Goal: Task Accomplishment & Management: Use online tool/utility

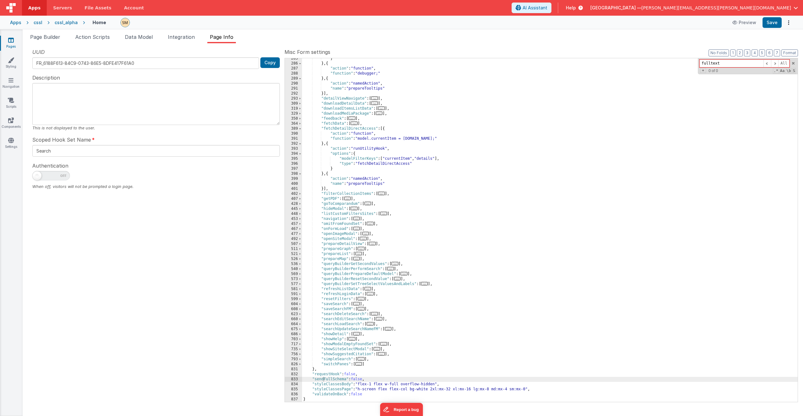
scroll to position [163, 0]
click at [300, 129] on span at bounding box center [299, 128] width 3 height 5
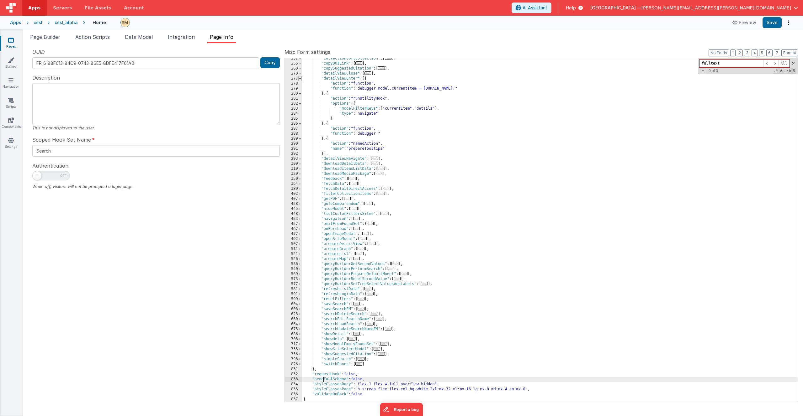
click at [300, 80] on span at bounding box center [299, 78] width 3 height 5
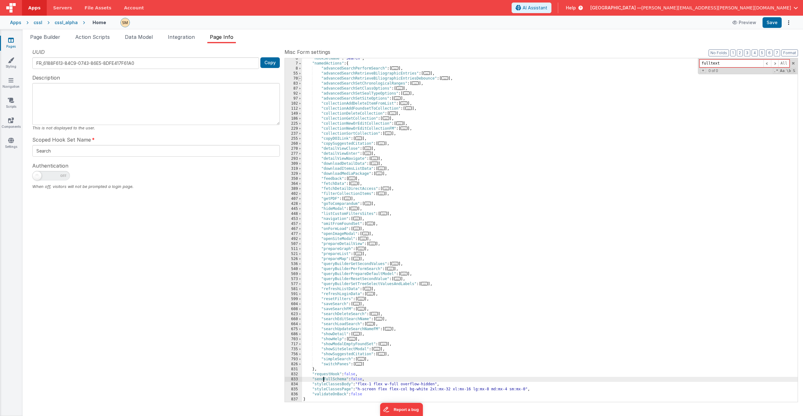
scroll to position [27, 0]
click at [300, 150] on span at bounding box center [299, 148] width 3 height 5
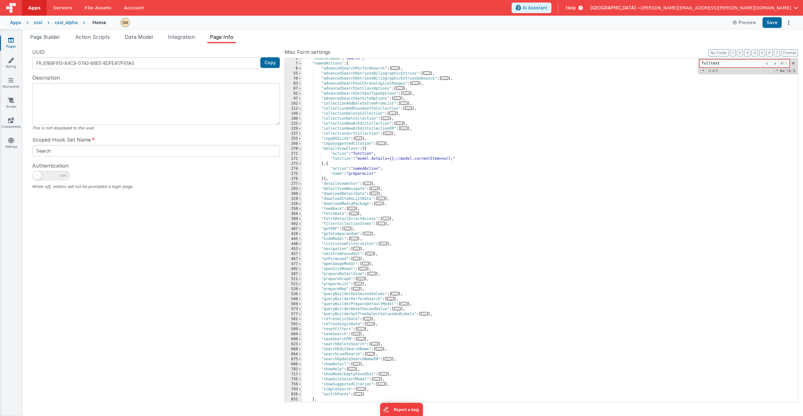
click at [384, 175] on div ""hookSetName" : "Search" , "namedActions" : { "advancedSearchPerformSearch" : […" at bounding box center [550, 233] width 496 height 354
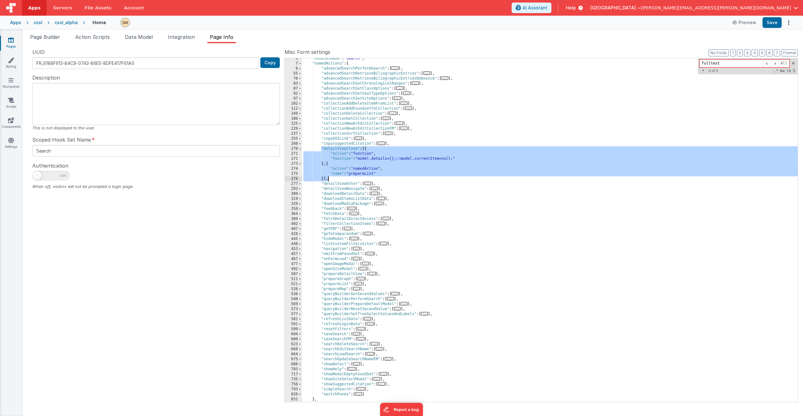
drag, startPoint x: 321, startPoint y: 148, endPoint x: 327, endPoint y: 180, distance: 32.2
click at [327, 180] on div ""hookSetName" : "Search" , "namedActions" : { "advancedSearchPerformSearch" : […" at bounding box center [550, 233] width 496 height 354
click at [322, 148] on div ""hookSetName" : "Search" , "namedActions" : { "advancedSearchPerformSearch" : […" at bounding box center [550, 233] width 496 height 354
drag, startPoint x: 322, startPoint y: 148, endPoint x: 326, endPoint y: 180, distance: 31.9
click at [326, 180] on div ""hookSetName" : "Search" , "namedActions" : { "advancedSearchPerformSearch" : […" at bounding box center [550, 233] width 496 height 354
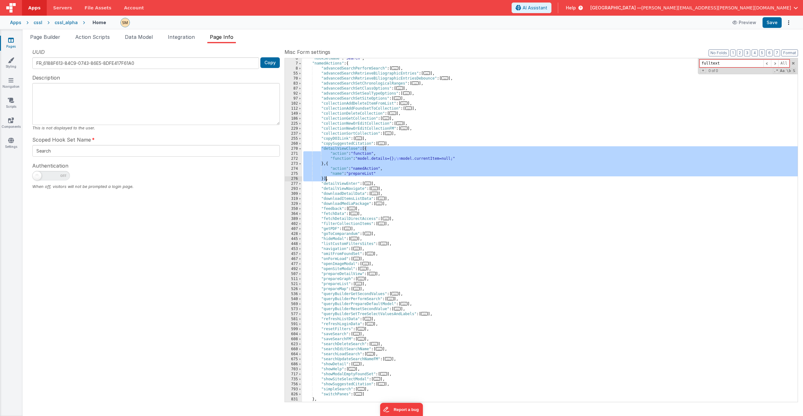
click at [321, 148] on div ""hookSetName" : "Search" , "namedActions" : { "advancedSearchPerformSearch" : […" at bounding box center [550, 233] width 496 height 354
drag, startPoint x: 321, startPoint y: 148, endPoint x: 326, endPoint y: 178, distance: 29.9
click at [326, 178] on div ""hookSetName" : "Search" , "namedActions" : { "advancedSearchPerformSearch" : […" at bounding box center [550, 233] width 496 height 354
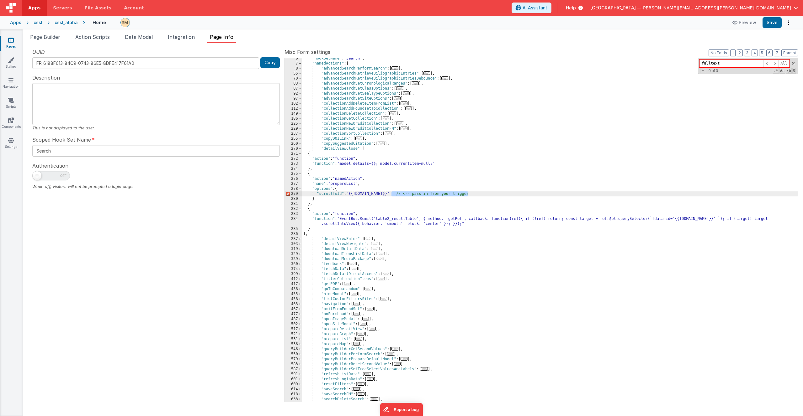
drag, startPoint x: 390, startPoint y: 194, endPoint x: 478, endPoint y: 193, distance: 87.8
click at [478, 193] on div ""hookSetName" : "Search" , "namedActions" : { "advancedSearchPerformSearch" : […" at bounding box center [550, 233] width 496 height 354
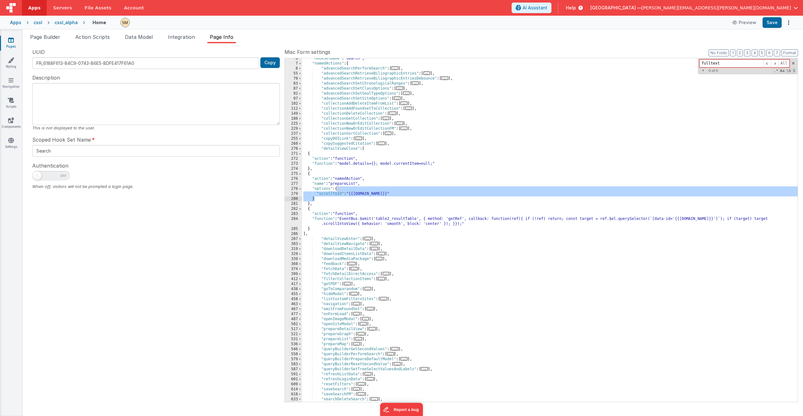
drag, startPoint x: 337, startPoint y: 189, endPoint x: 319, endPoint y: 198, distance: 20.8
click at [319, 198] on div ""hookSetName" : "Search" , "namedActions" : { "advancedSearchPerformSearch" : […" at bounding box center [550, 233] width 496 height 354
click at [394, 193] on div ""hookSetName" : "Search" , "namedActions" : { "advancedSearchPerformSearch" : […" at bounding box center [550, 233] width 496 height 354
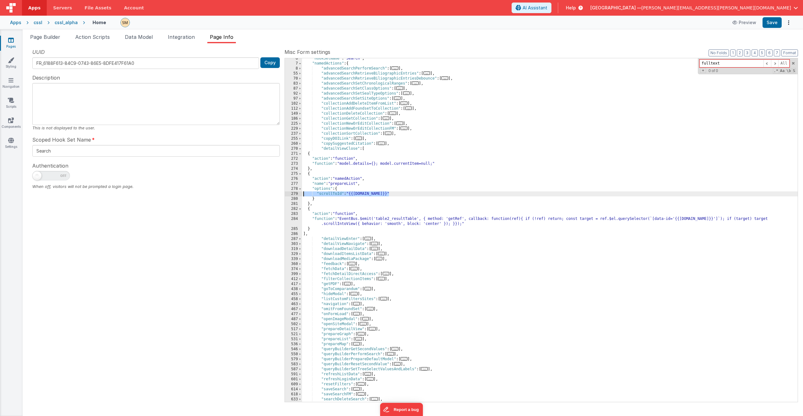
drag, startPoint x: 394, startPoint y: 193, endPoint x: 299, endPoint y: 194, distance: 95.0
click at [299, 194] on div "6 7 8 55 70 83 87 92 97 102 112 149 186 225 229 237 255 260 270 271 272 273 274…" at bounding box center [540, 230] width 513 height 345
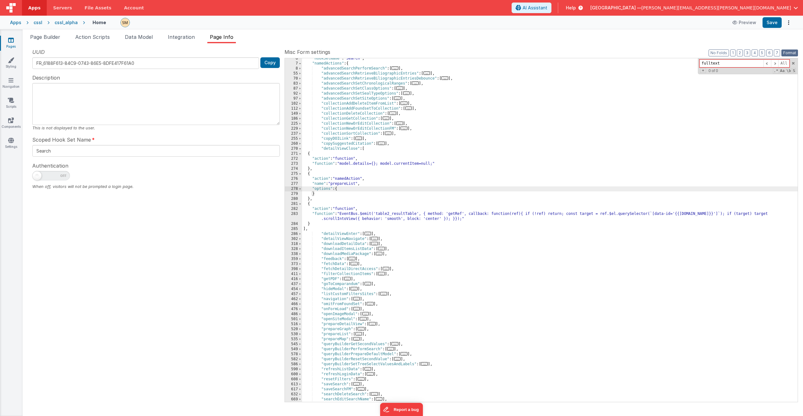
click at [789, 51] on button "Format" at bounding box center [789, 53] width 17 height 7
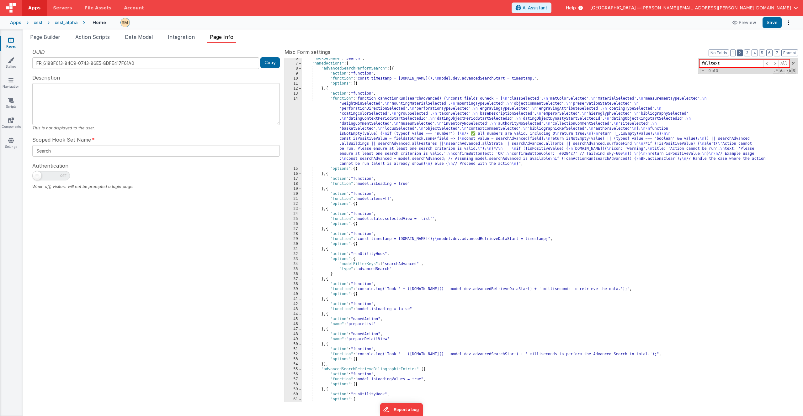
click at [741, 52] on button "2" at bounding box center [740, 53] width 6 height 7
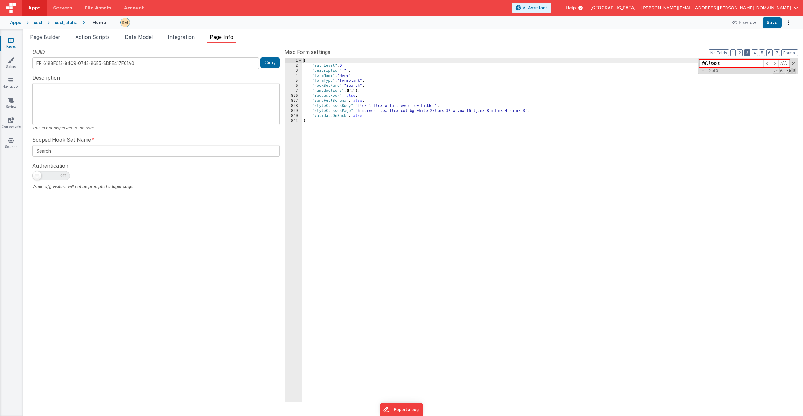
click at [746, 54] on button "3" at bounding box center [747, 53] width 6 height 7
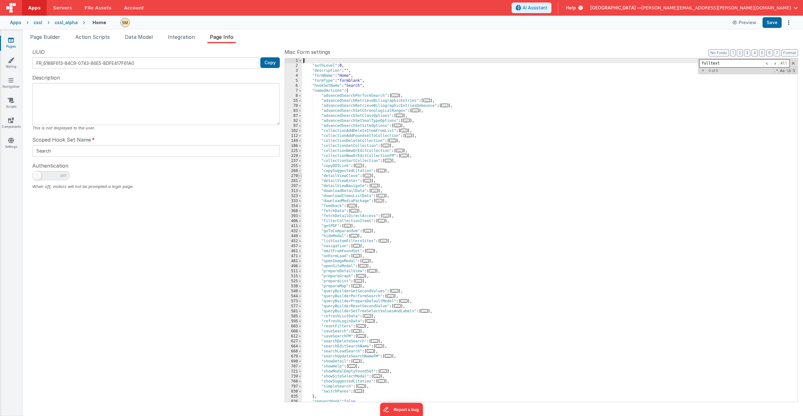
click at [299, 176] on span at bounding box center [299, 176] width 3 height 5
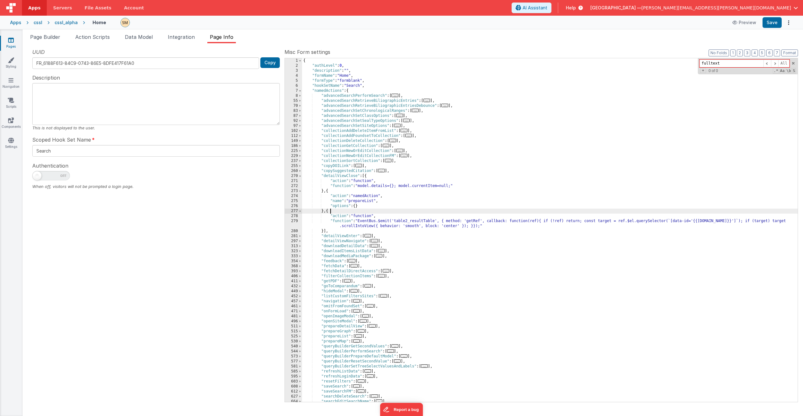
click at [358, 209] on div "{ "authLevel" : 0 , "description" : "" , "formName" : "Home" , "formType" : "fo…" at bounding box center [550, 235] width 496 height 354
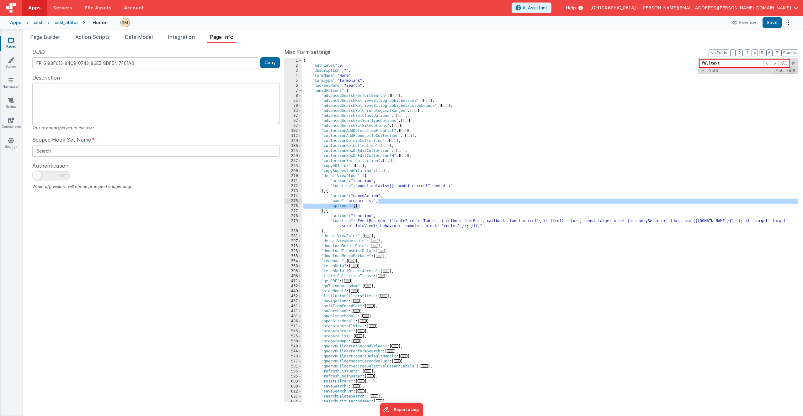
drag, startPoint x: 365, startPoint y: 207, endPoint x: 378, endPoint y: 202, distance: 14.1
click at [378, 202] on div "{ "authLevel" : 0 , "description" : "" , "formName" : "Home" , "formType" : "fo…" at bounding box center [550, 235] width 496 height 354
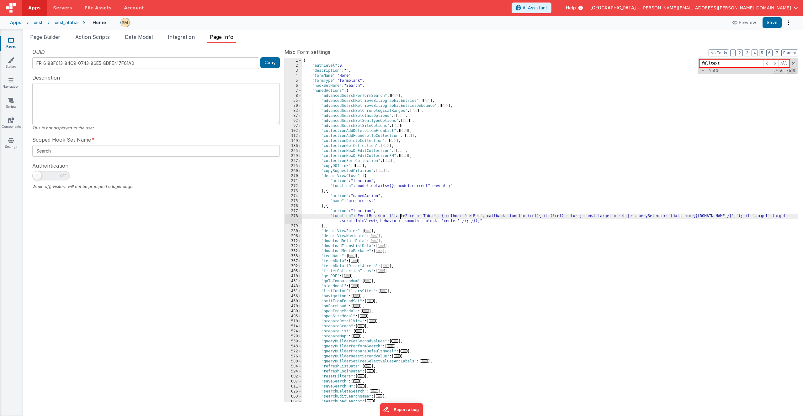
click at [400, 215] on div "{ "authLevel" : 0 , "description" : "" , "formName" : "Home" , "formType" : "fo…" at bounding box center [550, 235] width 496 height 354
click at [299, 218] on div "278" at bounding box center [293, 219] width 17 height 10
click at [297, 218] on div "278" at bounding box center [293, 219] width 17 height 10
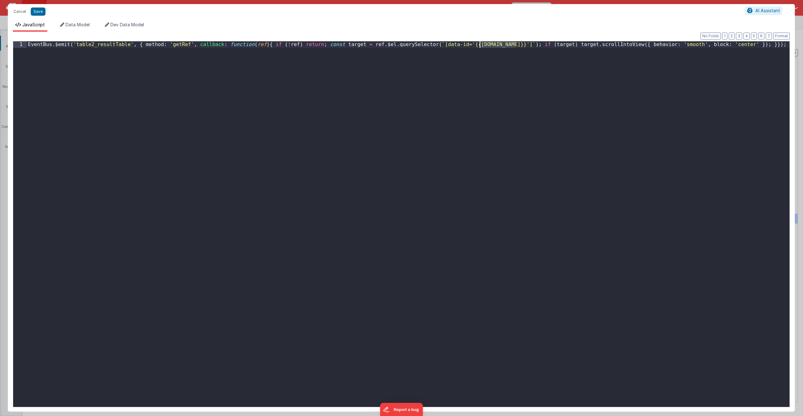
drag, startPoint x: 516, startPoint y: 45, endPoint x: 480, endPoint y: 44, distance: 35.8
click at [480, 44] on div "EventBus . $emit ( 'table2_resultTable' , { method : 'getRef' , callback : func…" at bounding box center [408, 230] width 763 height 379
click at [516, 44] on div "EventBus . $emit ( 'table2_resultTable' , { method : 'getRef' , callback : func…" at bounding box center [408, 230] width 763 height 379
drag, startPoint x: 516, startPoint y: 45, endPoint x: 480, endPoint y: 44, distance: 35.8
click at [480, 44] on div "EventBus . $emit ( 'table2_resultTable' , { method : 'getRef' , callback : func…" at bounding box center [408, 230] width 763 height 379
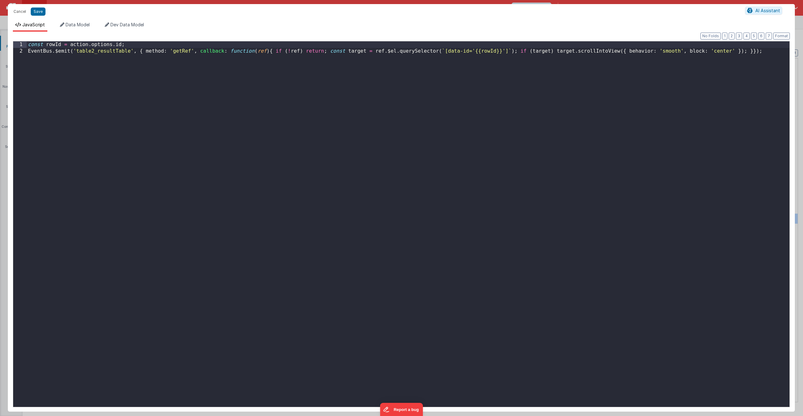
click at [378, 106] on div "const rowId = action . options . id ; EventBus . $emit ( 'table2_resultTable' ,…" at bounding box center [408, 230] width 763 height 379
click at [41, 12] on button "Save" at bounding box center [38, 12] width 15 height 8
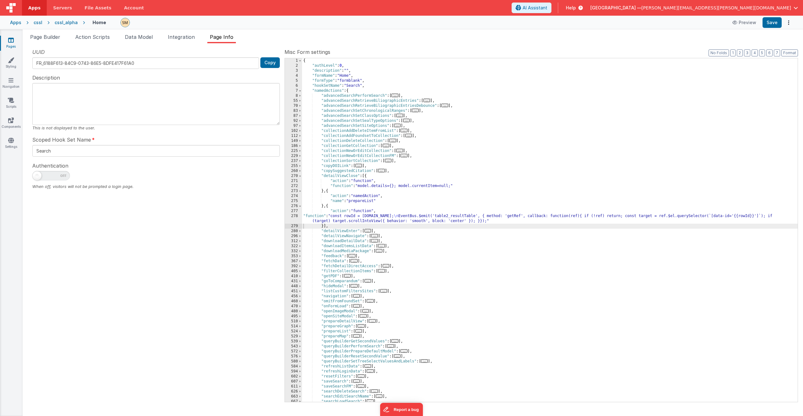
scroll to position [0, 0]
click at [771, 19] on button "Save" at bounding box center [771, 22] width 19 height 11
click at [51, 37] on span "Page Builder" at bounding box center [45, 37] width 30 height 6
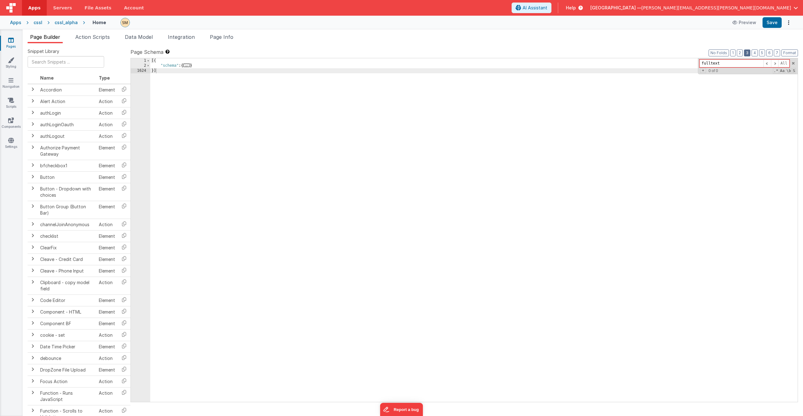
click at [748, 52] on button "3" at bounding box center [747, 53] width 6 height 7
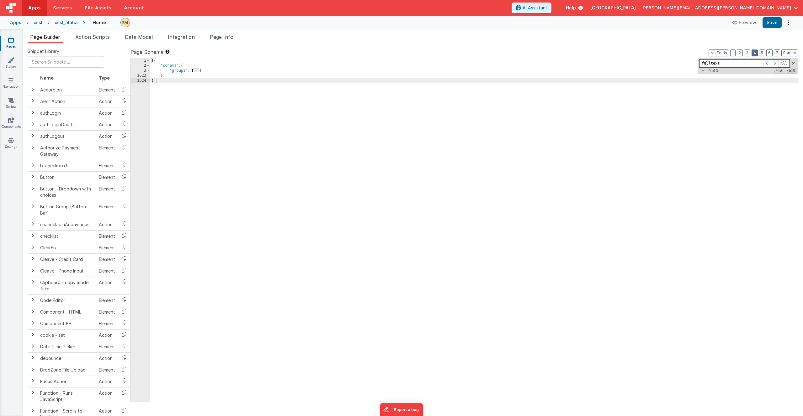
click at [755, 53] on button "4" at bounding box center [754, 53] width 6 height 7
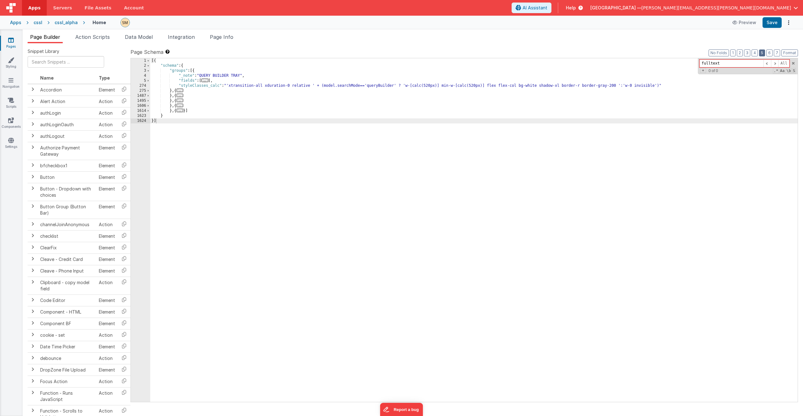
click at [763, 53] on button "5" at bounding box center [762, 53] width 6 height 7
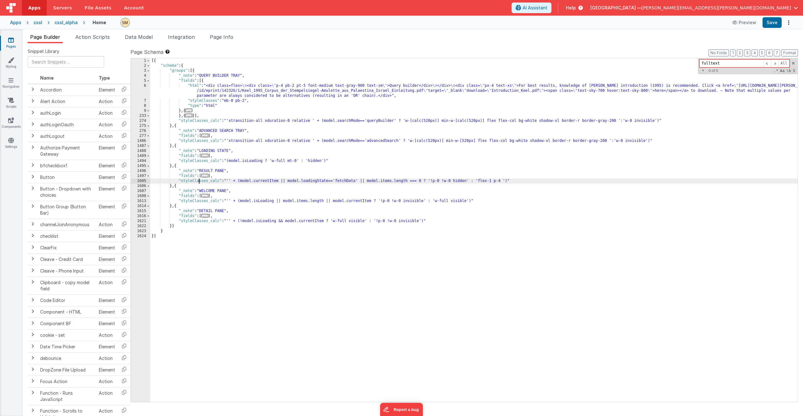
click at [198, 180] on div "[{ "schema" : { "groups" : [{ "_note" : "QUERY BUILDER TRAY" , "fields" : [{ "h…" at bounding box center [473, 235] width 647 height 354
click at [189, 216] on div "[{ "schema" : { "groups" : [{ "_note" : "QUERY BUILDER TRAY" , "fields" : [{ "h…" at bounding box center [473, 235] width 647 height 354
click at [149, 216] on span at bounding box center [147, 216] width 3 height 5
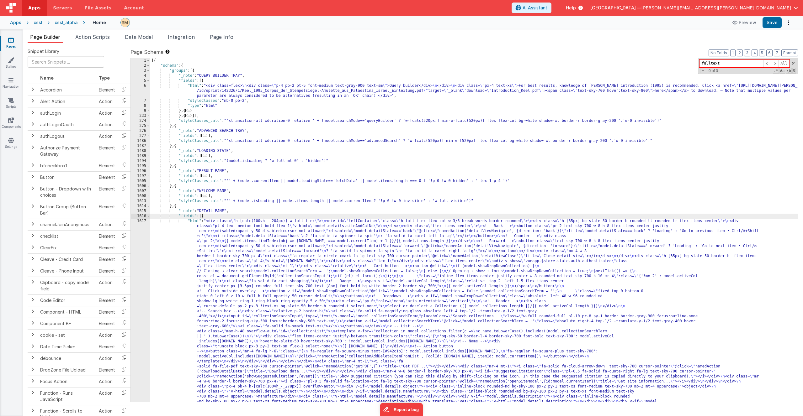
click at [240, 249] on div "[{ "schema" : { "groups" : [{ "_note" : "QUERY BUILDER TRAY" , "fields" : [{ "h…" at bounding box center [473, 378] width 647 height 640
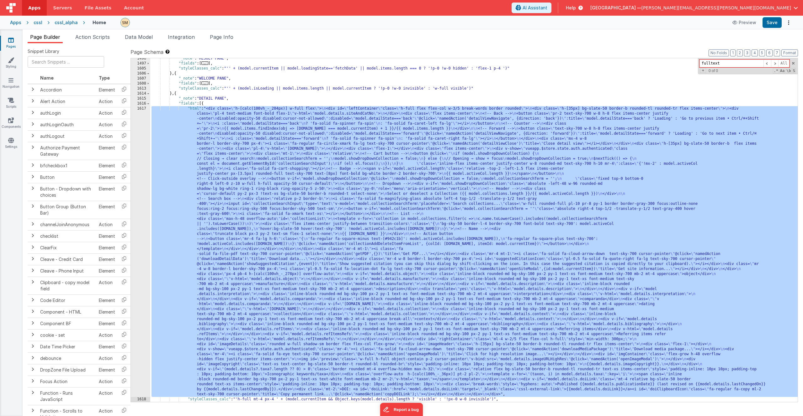
click at [139, 250] on div "1617" at bounding box center [140, 251] width 19 height 291
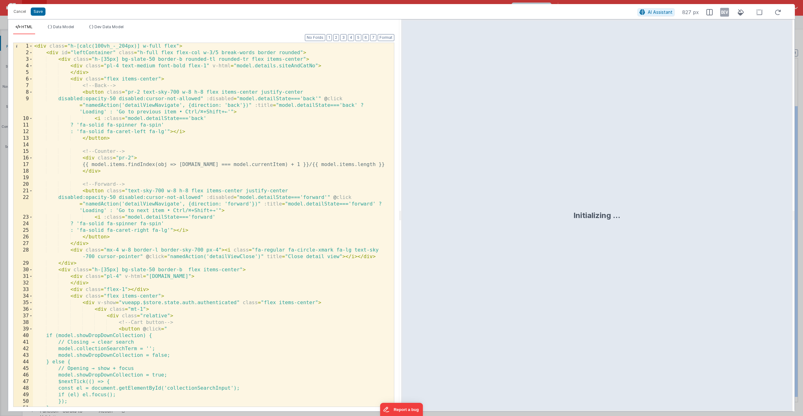
click at [177, 102] on div "< div class = "h-[calc(100vh_-_204px)] w-full flex" > < div id = "leftContainer…" at bounding box center [211, 235] width 356 height 384
type input "close"
click at [254, 252] on div "< div class = "h-[calc(100vh_-_204px)] w-full flex" > < div id = "leftContainer…" at bounding box center [211, 235] width 356 height 384
click at [257, 258] on div "< div class = "h-[calc(100vh_-_204px)] w-full flex" > < div id = "leftContainer…" at bounding box center [211, 235] width 356 height 384
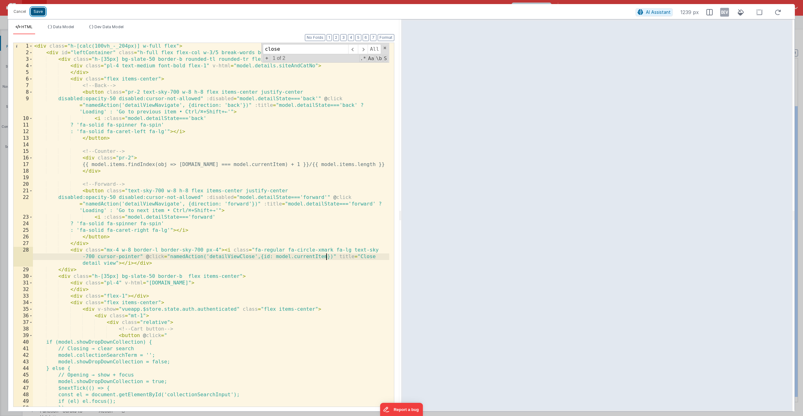
click at [42, 12] on button "Save" at bounding box center [38, 12] width 15 height 8
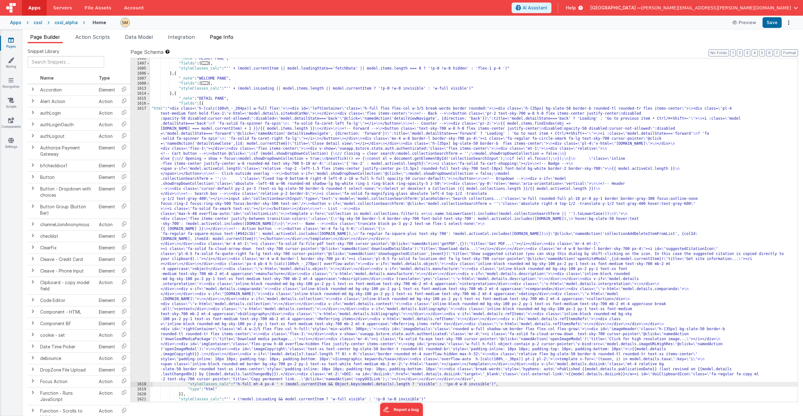
click at [228, 39] on span "Page Info" at bounding box center [222, 37] width 24 height 6
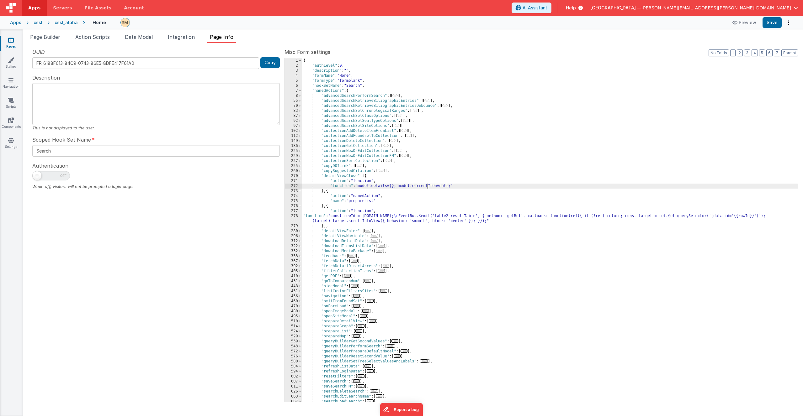
click at [428, 187] on div "{ "authLevel" : 0 , "description" : "" , "formName" : "Home" , "formType" : "fo…" at bounding box center [550, 235] width 496 height 354
click at [774, 22] on button "Save" at bounding box center [771, 22] width 19 height 11
click at [373, 217] on div "{ "authLevel" : 0 , "description" : "" , "formName" : "Home" , "formType" : "fo…" at bounding box center [550, 235] width 496 height 354
click at [293, 218] on div "278" at bounding box center [293, 219] width 17 height 10
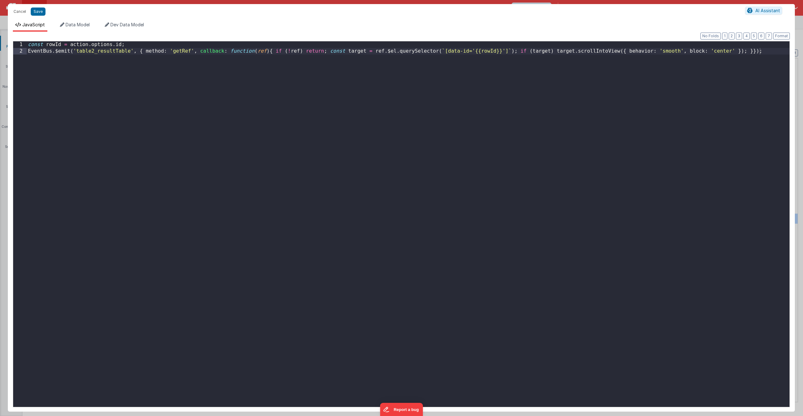
click at [137, 44] on div "const rowId = action . options . id ; EventBus . $emit ( 'table2_resultTable' ,…" at bounding box center [408, 230] width 763 height 379
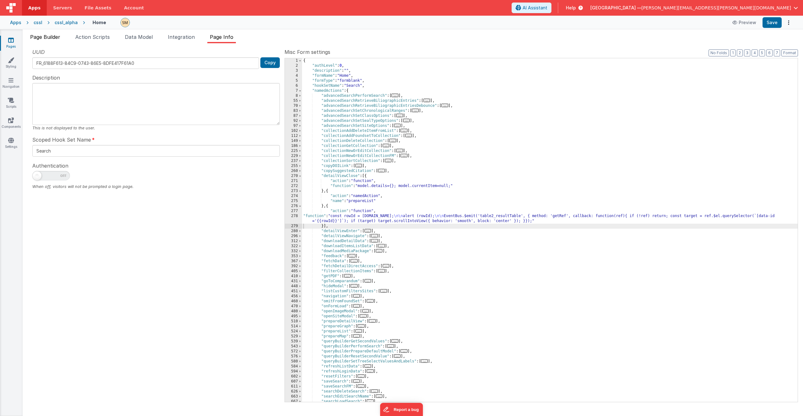
click at [54, 36] on span "Page Builder" at bounding box center [45, 37] width 30 height 6
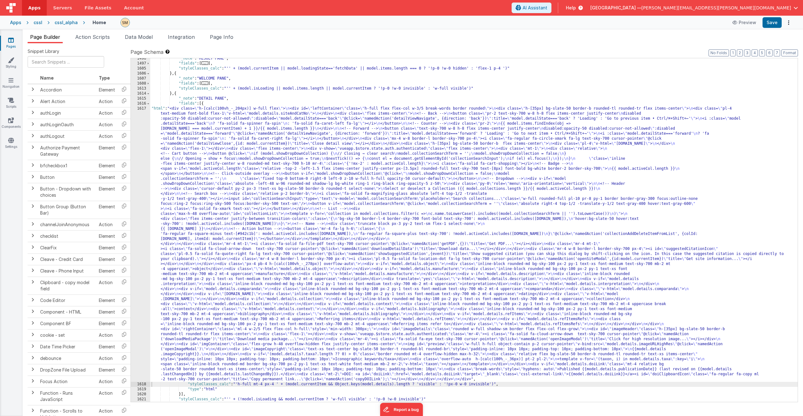
click at [192, 106] on div ""_note" : "RESULT PANE" , "fields" : [ ... ] , "styleClasses_calc" : "'' + (mod…" at bounding box center [473, 233] width 647 height 354
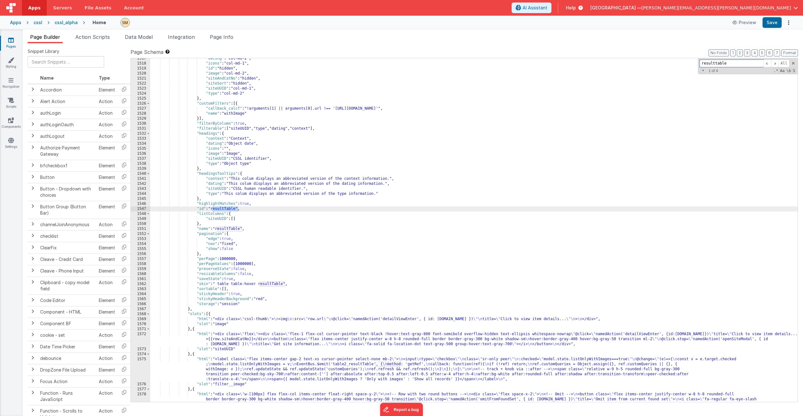
scroll to position [240, 0]
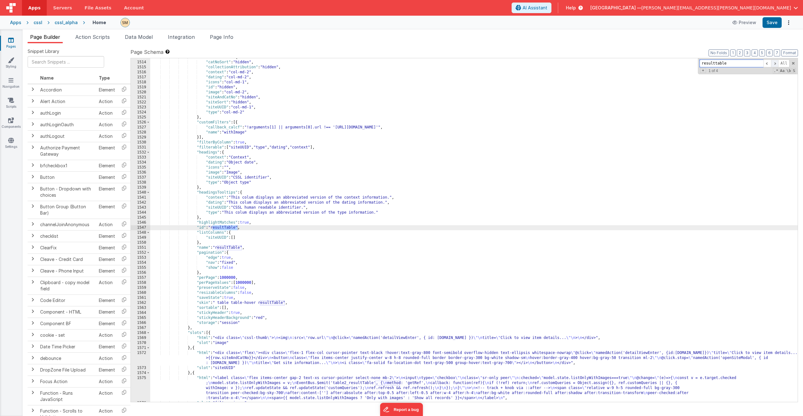
type input "resulttable"
click at [775, 64] on span at bounding box center [775, 64] width 8 height 8
click at [766, 64] on span at bounding box center [767, 64] width 8 height 8
click at [776, 63] on span at bounding box center [775, 64] width 8 height 8
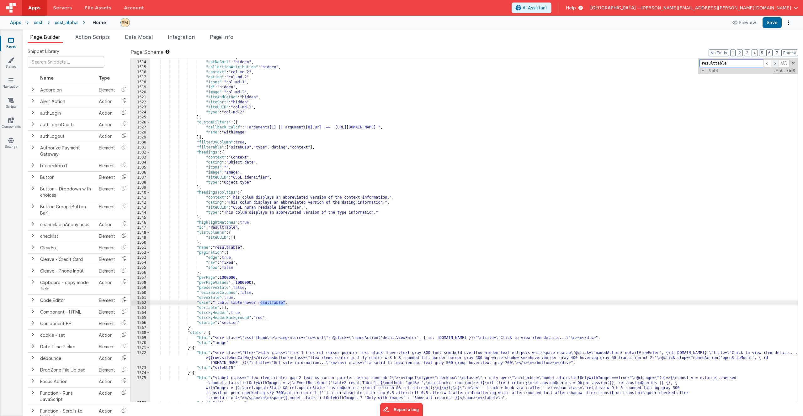
click at [776, 63] on span at bounding box center [775, 64] width 8 height 8
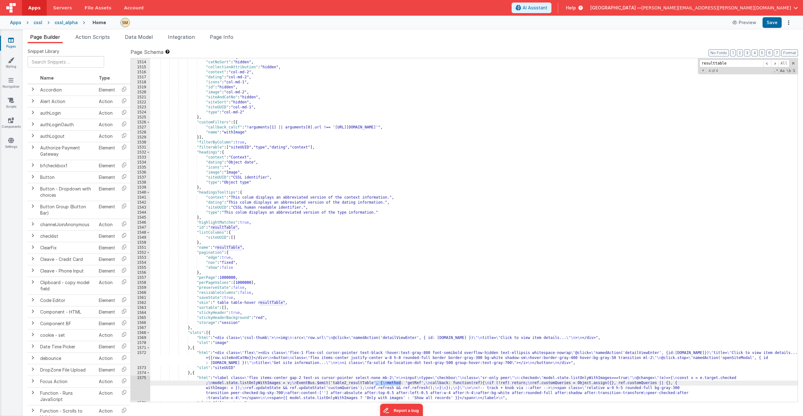
click at [393, 387] on div ""columnsClasses" : { "catNoSort" : "hidden" , "collectionAttribution" : "hidden…" at bounding box center [473, 232] width 647 height 354
click at [393, 385] on div ""columnsClasses" : { "catNoSort" : "hidden" , "collectionAttribution" : "hidden…" at bounding box center [473, 232] width 647 height 354
drag, startPoint x: 322, startPoint y: 383, endPoint x: 520, endPoint y: 385, distance: 197.6
click at [520, 385] on div ""columnsClasses" : { "catNoSort" : "hidden" , "collectionAttribution" : "hidden…" at bounding box center [473, 232] width 647 height 354
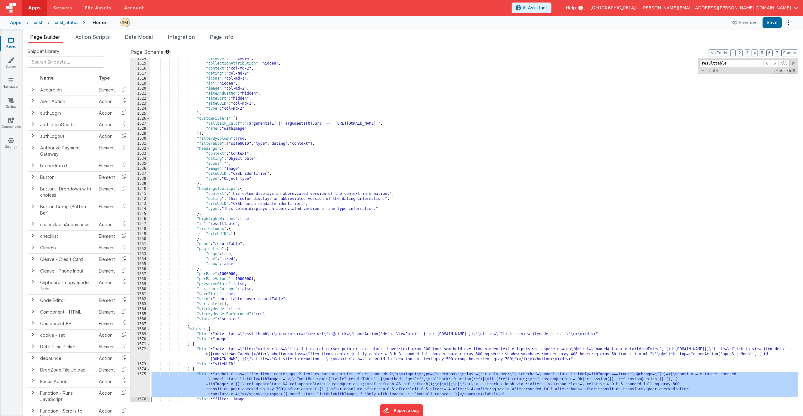
click at [142, 391] on div "1514 1515 1516 1517 1518 1519 1520 1521 1522 1523 1524 1525 1526 1527 1528 1529…" at bounding box center [140, 233] width 19 height 354
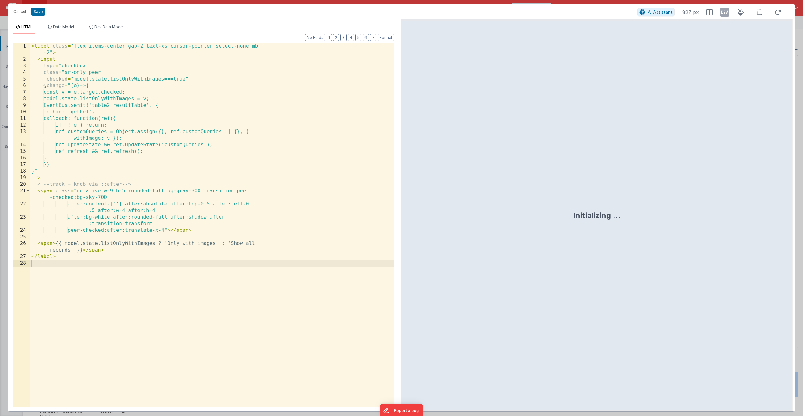
scroll to position [243, 0]
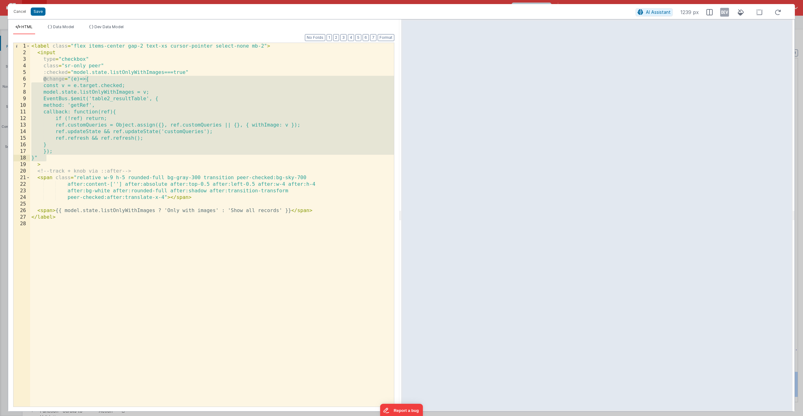
drag, startPoint x: 43, startPoint y: 79, endPoint x: 47, endPoint y: 159, distance: 79.4
click at [47, 159] on div "< label class = "flex items-center gap-2 text-xs cursor-pointer select-none mb-…" at bounding box center [212, 231] width 364 height 377
click at [22, 12] on button "Cancel" at bounding box center [19, 11] width 19 height 9
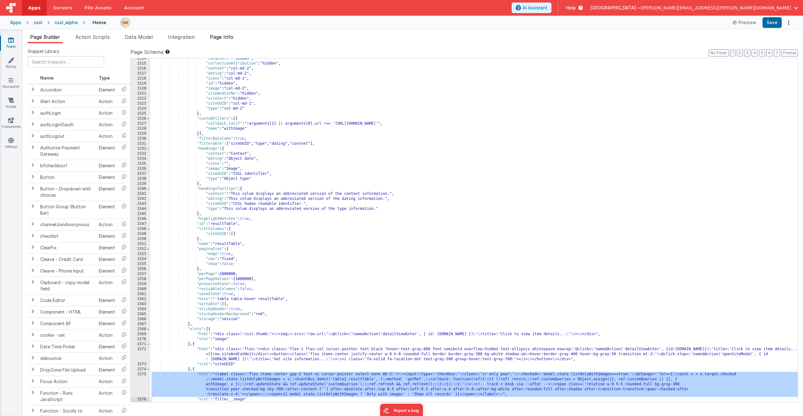
click at [227, 39] on span "Page Info" at bounding box center [222, 37] width 24 height 6
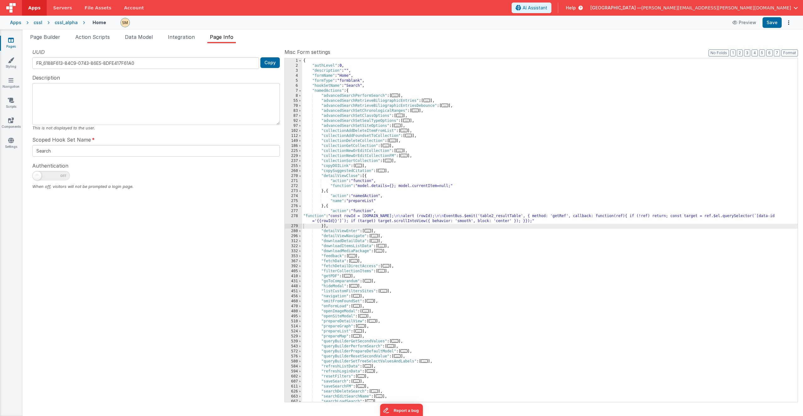
click at [371, 218] on div "{ "authLevel" : 0 , "description" : "" , "formName" : "Home" , "formType" : "fo…" at bounding box center [550, 235] width 496 height 354
click at [293, 218] on div "278" at bounding box center [293, 219] width 17 height 10
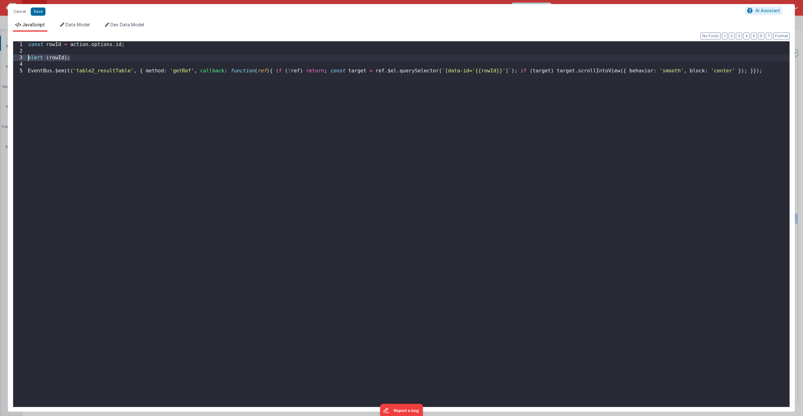
drag, startPoint x: 81, startPoint y: 59, endPoint x: 8, endPoint y: 58, distance: 72.1
click at [8, 58] on div "Format 7 6 5 4 3 2 1 No Folds 1 2 3 4 5 const rowId = action . options . id ; a…" at bounding box center [401, 222] width 787 height 380
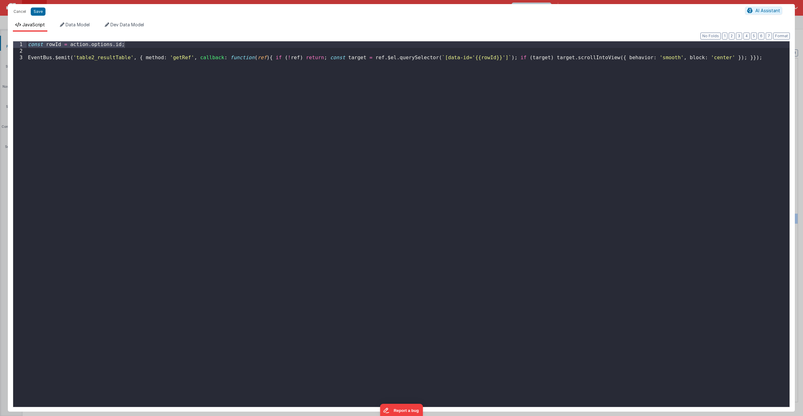
click at [482, 58] on div "const rowId = action . options . id ; EventBus . $emit ( 'table2_resultTable' ,…" at bounding box center [408, 230] width 763 height 379
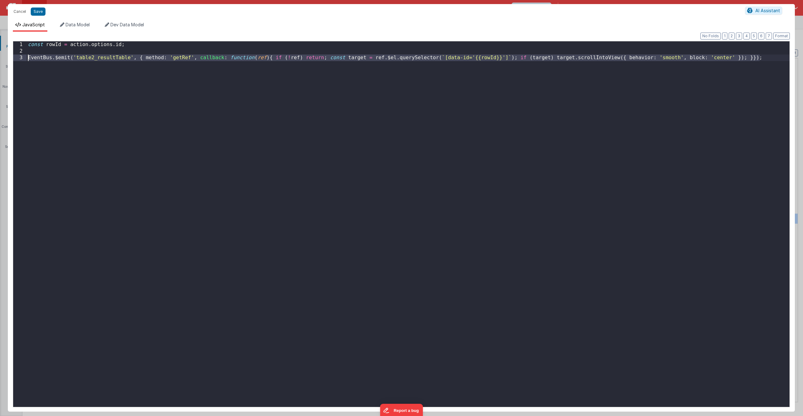
drag, startPoint x: 762, startPoint y: 57, endPoint x: 24, endPoint y: 59, distance: 737.6
click at [24, 59] on div "1 2 3 const rowId = action . options . id ; EventBus . $emit ( 'table2_resultTa…" at bounding box center [401, 224] width 777 height 367
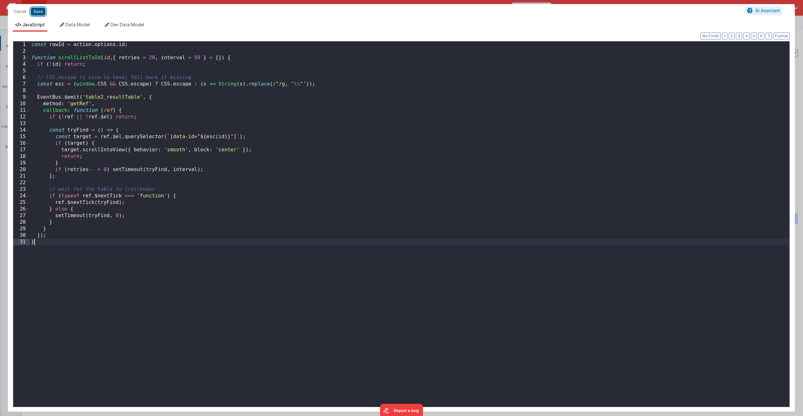
click at [35, 11] on button "Save" at bounding box center [38, 12] width 15 height 8
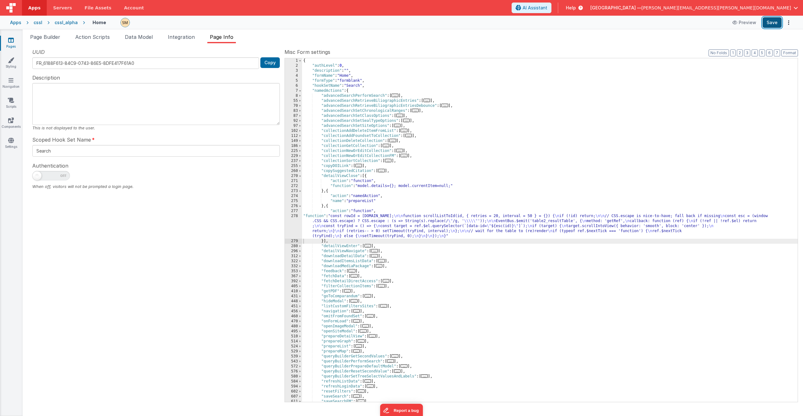
click at [771, 21] on button "Save" at bounding box center [771, 22] width 19 height 11
click at [431, 228] on div "{ "authLevel" : 0 , "description" : "" , "formName" : "Home" , "formType" : "fo…" at bounding box center [550, 235] width 496 height 354
click at [294, 223] on div "278" at bounding box center [293, 226] width 17 height 25
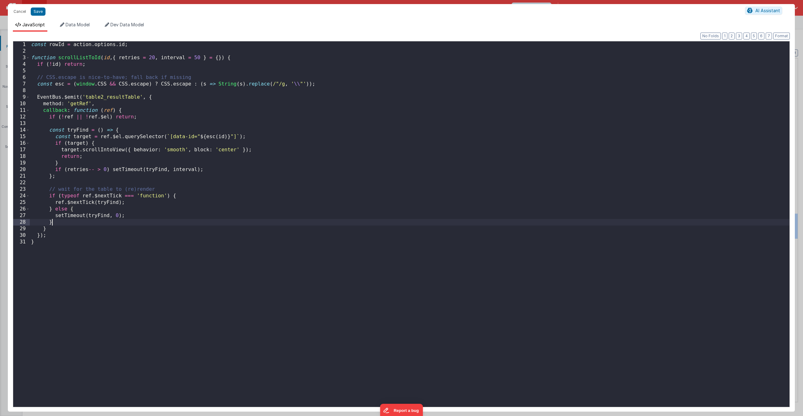
click at [293, 223] on div "const rowId = action . options . id ; function scrollListToId ( id , { retries …" at bounding box center [410, 230] width 760 height 379
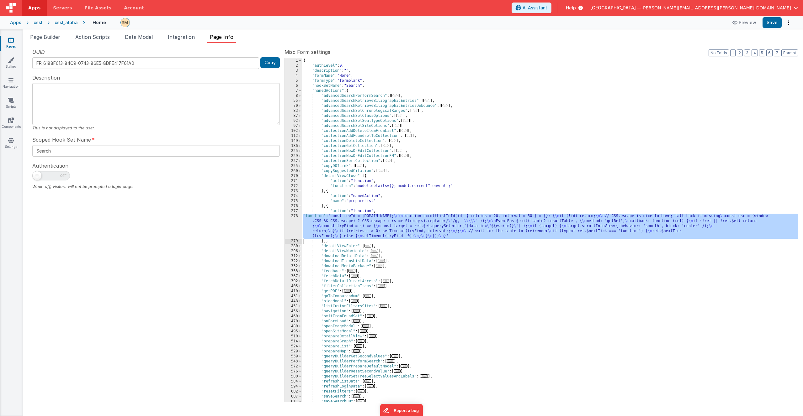
click at [343, 207] on div "{ "authLevel" : 0 , "description" : "" , "formName" : "Home" , "formType" : "fo…" at bounding box center [550, 235] width 496 height 354
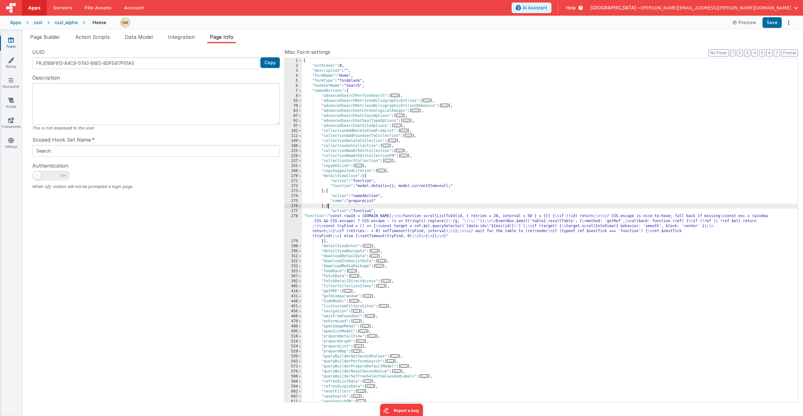
click at [328, 207] on div "{ "authLevel" : 0 , "description" : "" , "formName" : "Home" , "formType" : "fo…" at bounding box center [550, 235] width 496 height 354
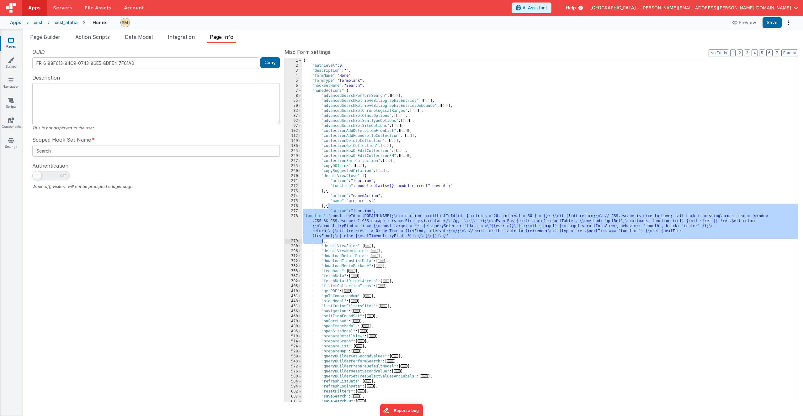
drag, startPoint x: 328, startPoint y: 207, endPoint x: 324, endPoint y: 241, distance: 34.1
click at [324, 241] on div "{ "authLevel" : 0 , "description" : "" , "formName" : "Home" , "formType" : "fo…" at bounding box center [550, 235] width 496 height 354
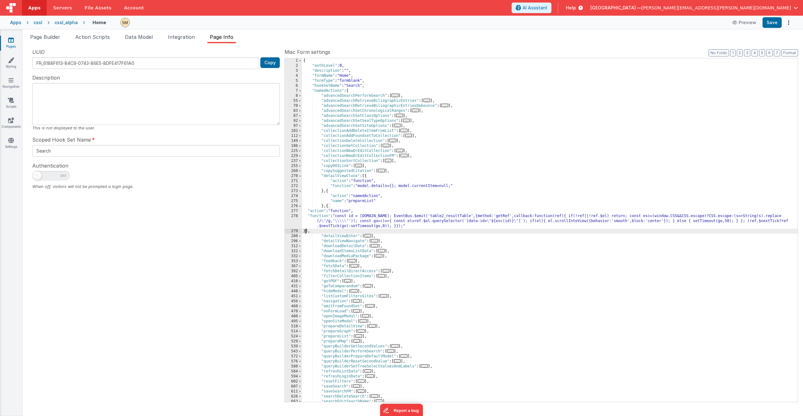
click at [297, 223] on div "278" at bounding box center [293, 221] width 17 height 15
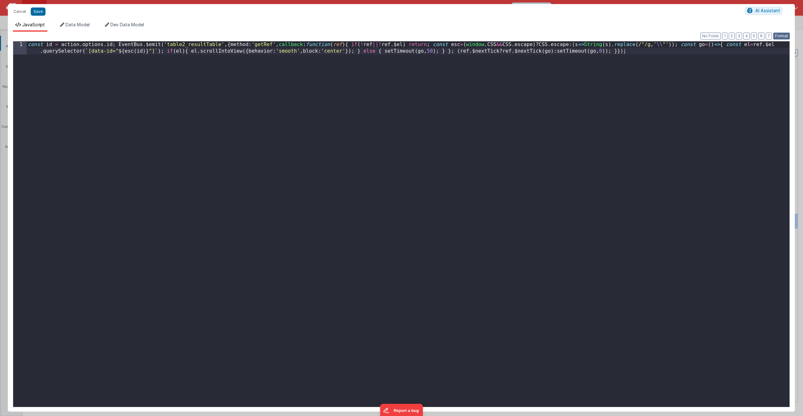
click at [784, 37] on button "Format" at bounding box center [781, 36] width 17 height 7
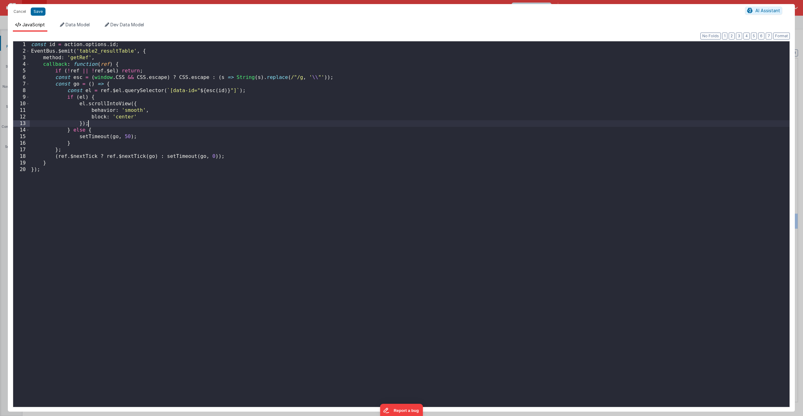
click at [457, 123] on div "const id = action . options . id ; EventBus . $emit ( 'table2_resultTable' , { …" at bounding box center [410, 230] width 760 height 379
click at [132, 172] on div "const id = action . options . id ; EventBus . $emit ( 'table2_resultTable' , { …" at bounding box center [410, 230] width 760 height 379
click at [40, 12] on button "Save" at bounding box center [38, 12] width 15 height 8
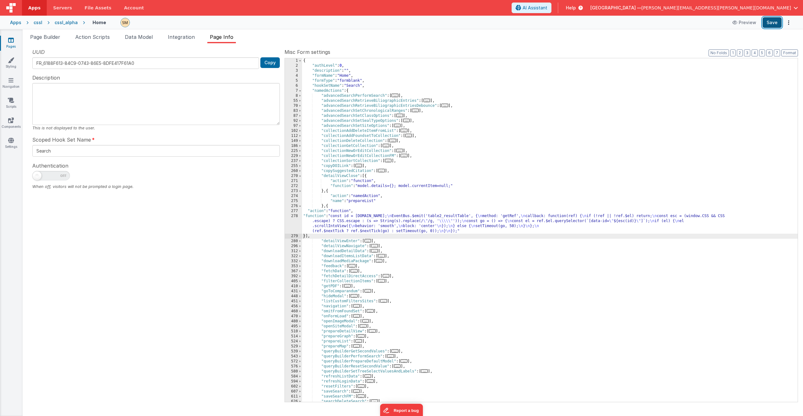
click at [776, 22] on button "Save" at bounding box center [771, 22] width 19 height 11
click at [42, 37] on span "Page Builder" at bounding box center [45, 37] width 30 height 6
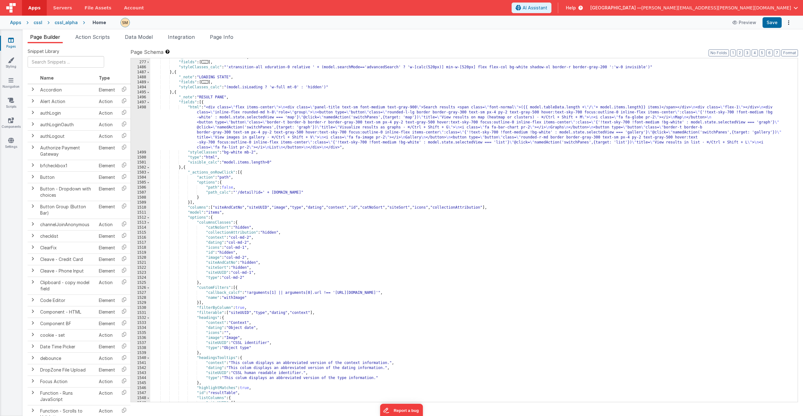
scroll to position [149, 0]
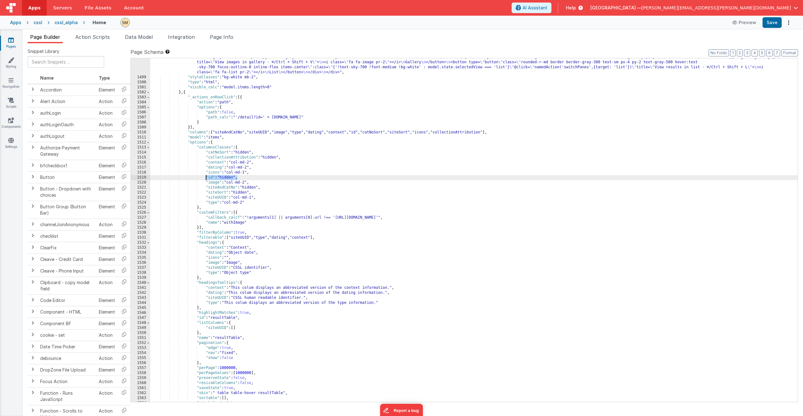
drag, startPoint x: 238, startPoint y: 178, endPoint x: 206, endPoint y: 179, distance: 32.3
click at [206, 179] on div ""html" : "<div class= \" flex items-center \" > \n <div class= \" panel-title t…" at bounding box center [473, 227] width 647 height 394
click at [226, 39] on span "Page Info" at bounding box center [222, 37] width 24 height 6
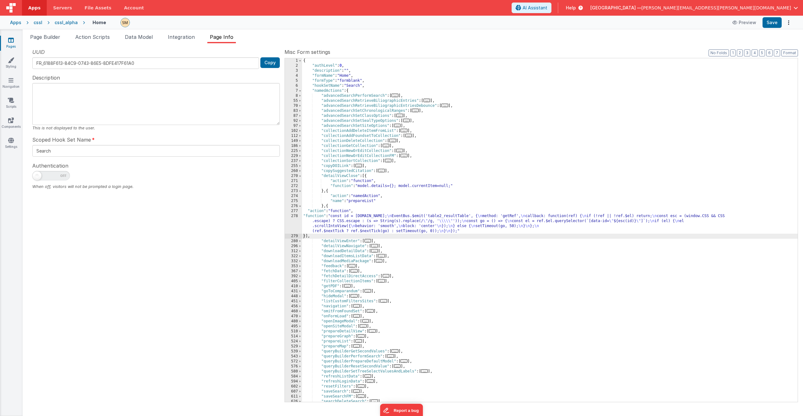
click at [346, 226] on div "{ "authLevel" : 0 , "description" : "" , "formName" : "Home" , "formType" : "fo…" at bounding box center [550, 235] width 496 height 354
click at [294, 226] on div "278" at bounding box center [293, 224] width 17 height 20
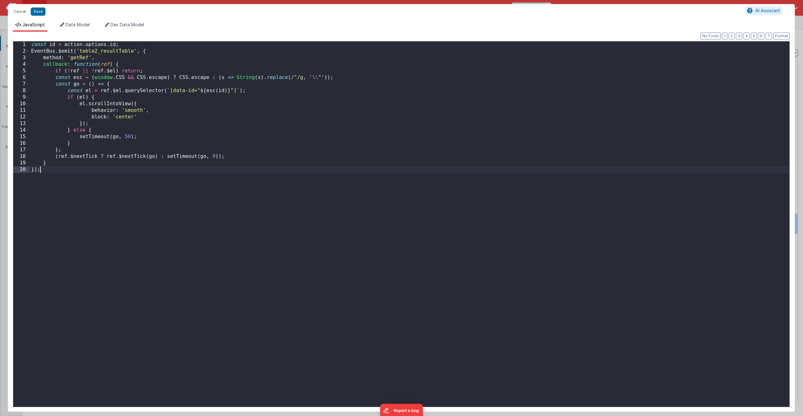
click at [153, 167] on div "const id = action . options . id ; EventBus . $emit ( 'table2_resultTable' , { …" at bounding box center [410, 230] width 760 height 379
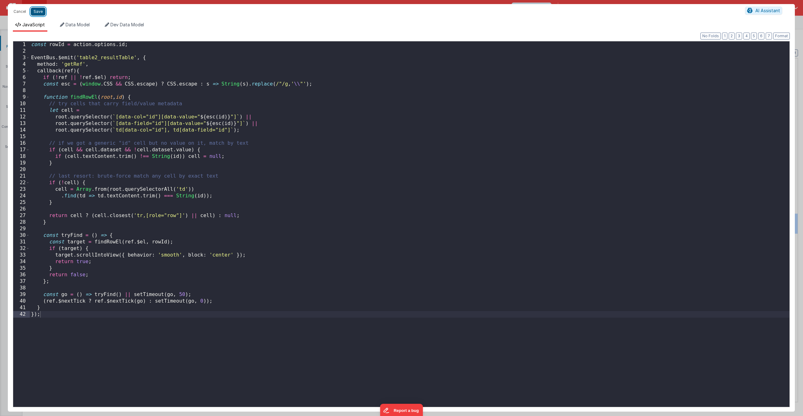
click at [39, 13] on button "Save" at bounding box center [38, 12] width 15 height 8
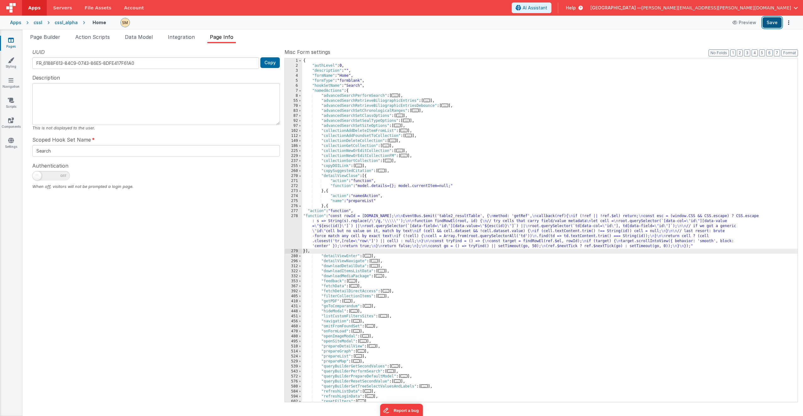
click at [772, 22] on button "Save" at bounding box center [771, 22] width 19 height 11
click at [345, 231] on div "{ "authLevel" : 0 , "description" : "" , "formName" : "Home" , "formType" : "fo…" at bounding box center [550, 235] width 496 height 354
click at [294, 231] on div "278" at bounding box center [293, 231] width 17 height 35
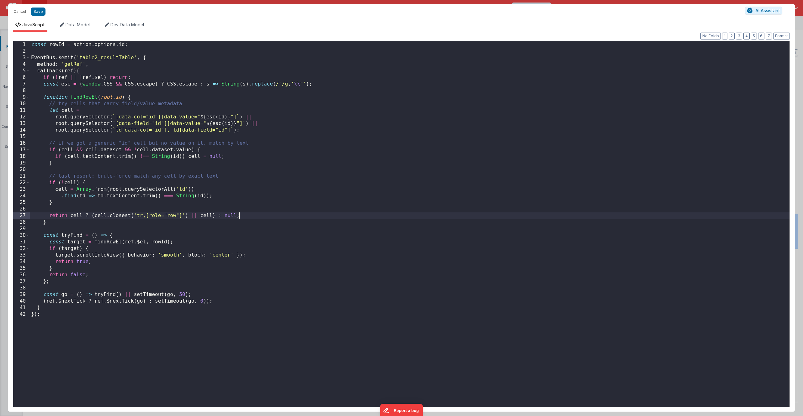
click at [336, 218] on div "const rowId = action . options . id ; EventBus . $emit ( 'table2_resultTable' ,…" at bounding box center [410, 230] width 760 height 379
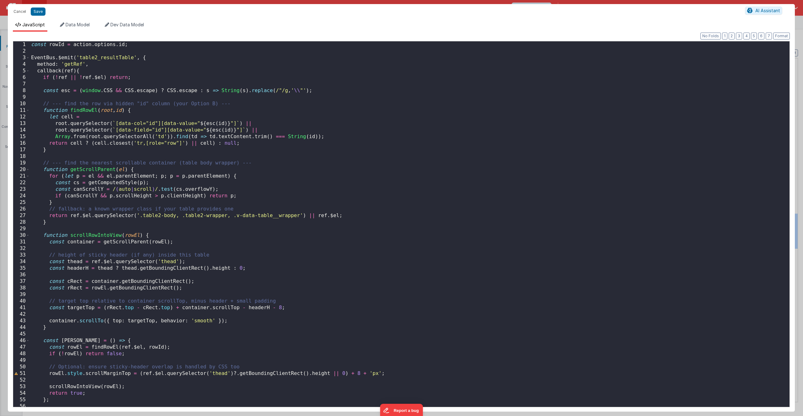
scroll to position [36, 0]
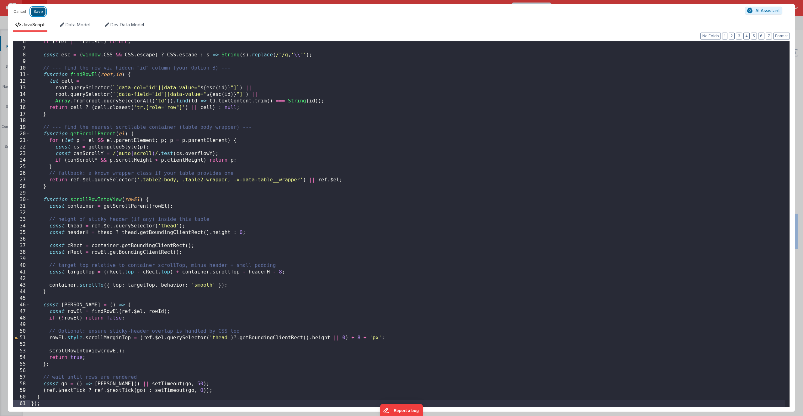
click at [37, 13] on button "Save" at bounding box center [38, 12] width 15 height 8
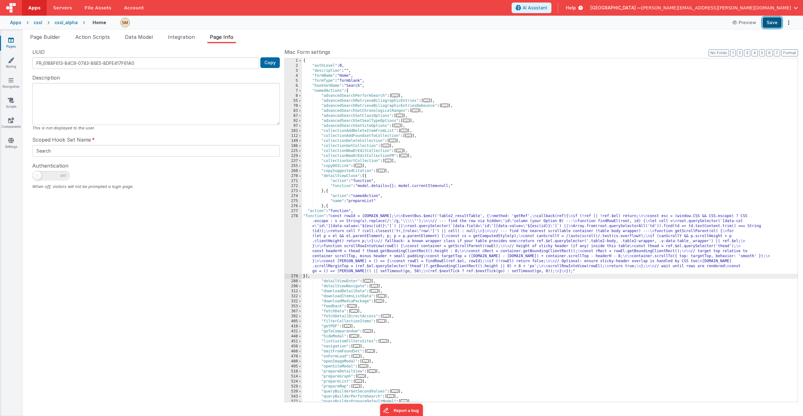
click at [770, 23] on button "Save" at bounding box center [771, 22] width 19 height 11
click at [379, 245] on div "{ "authLevel" : 0 , "description" : "" , "formName" : "Home" , "formType" : "fo…" at bounding box center [550, 235] width 496 height 354
click at [292, 241] on div "278" at bounding box center [293, 244] width 17 height 60
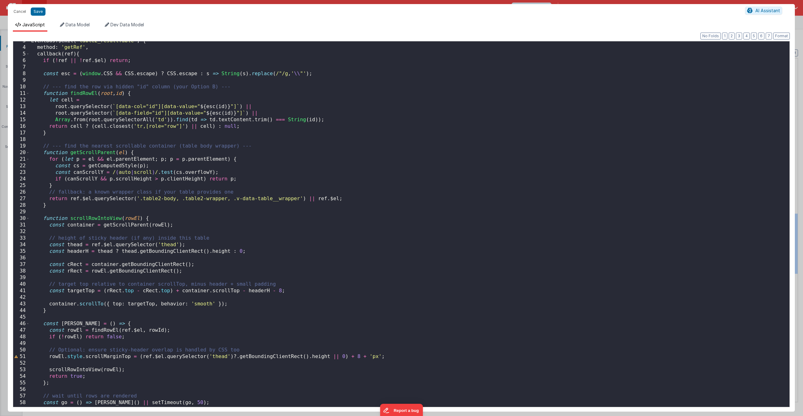
scroll to position [0, 0]
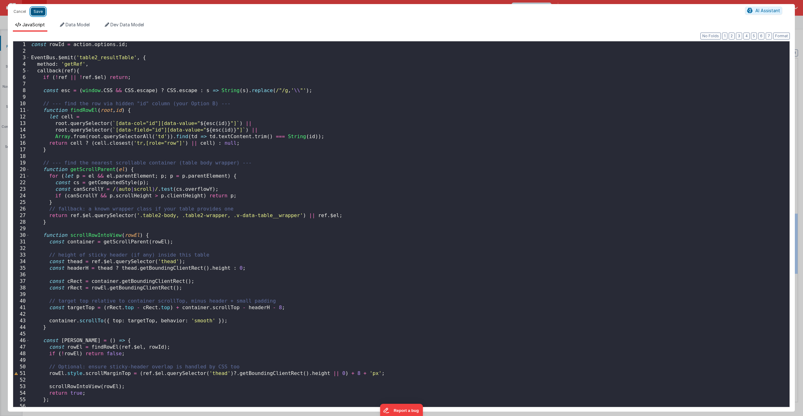
click at [36, 12] on button "Save" at bounding box center [38, 12] width 15 height 8
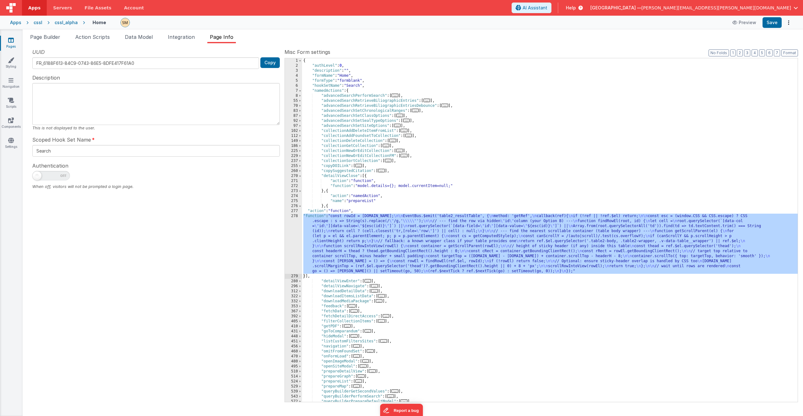
click at [279, 36] on ul "Page Builder Action Scripts Data Model Integration Page Info" at bounding box center [413, 38] width 780 height 10
click at [65, 22] on div "cssl_alpha" at bounding box center [66, 22] width 23 height 6
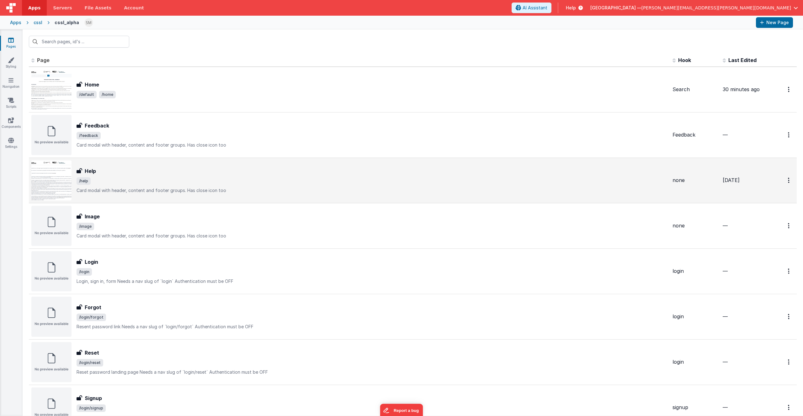
click at [114, 176] on div "Help Help /help Card modal with header, content and footer groups.Has close ic…" at bounding box center [372, 180] width 591 height 26
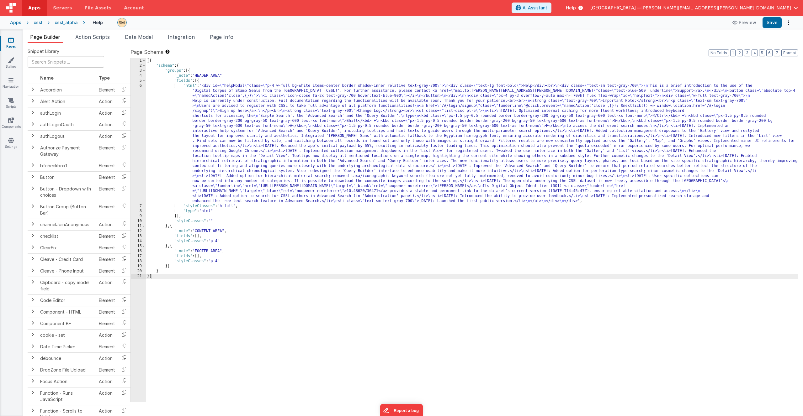
click at [218, 159] on div "[{ "schema" : { "groups" : [{ "_note" : "HEADER AREA" , "fields" : [{ "html" : …" at bounding box center [472, 235] width 652 height 354
click at [140, 151] on div "6" at bounding box center [138, 143] width 15 height 120
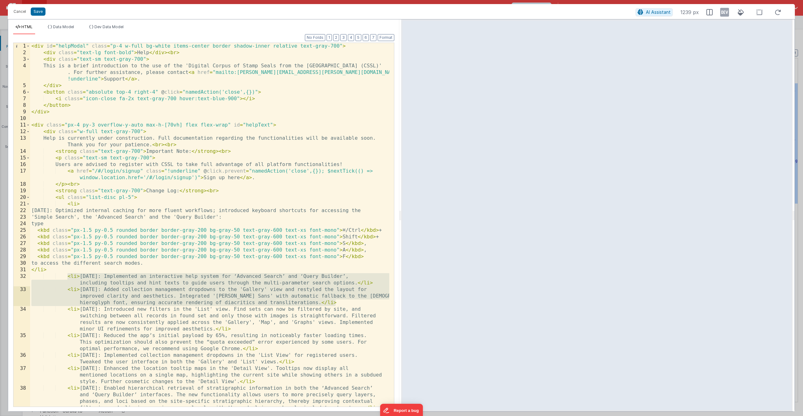
drag, startPoint x: 68, startPoint y: 277, endPoint x: 355, endPoint y: 304, distance: 288.0
click at [355, 304] on div "< div id = "helpModal" class = "p-4 w-full bg-white items-center border shadow-…" at bounding box center [209, 238] width 359 height 390
click at [344, 302] on div "< div id = "helpModal" class = "p-4 w-full bg-white items-center border shadow-…" at bounding box center [209, 238] width 359 height 390
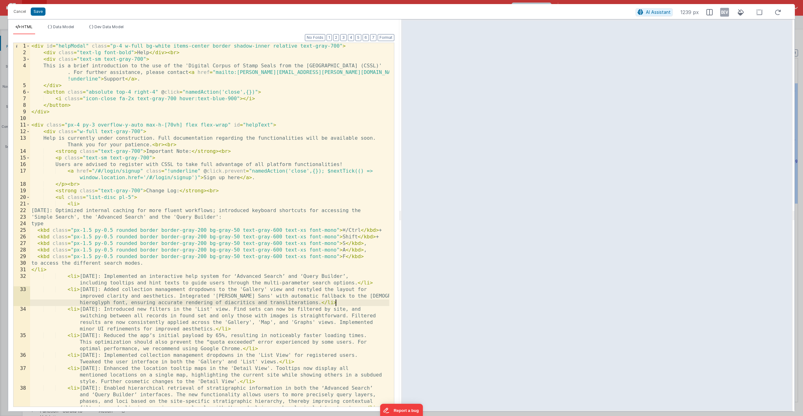
click at [67, 277] on div "< div id = "helpModal" class = "p-4 w-full bg-white items-center border shadow-…" at bounding box center [209, 238] width 359 height 390
paste textarea
click at [67, 204] on div "< div id = "helpModal" class = "p-4 w-full bg-white items-center border shadow-…" at bounding box center [209, 238] width 359 height 390
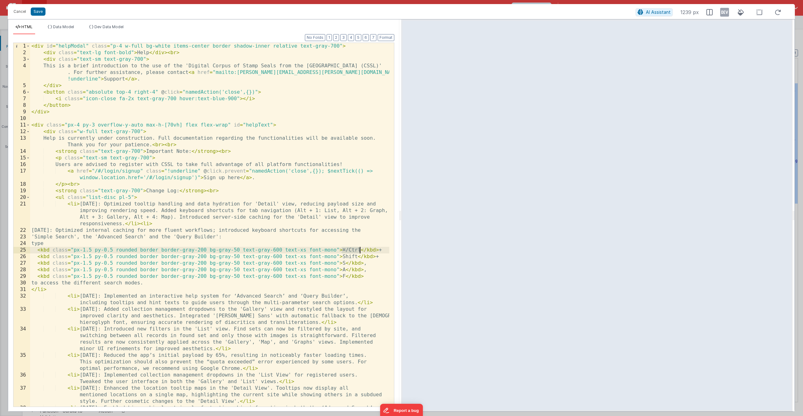
drag, startPoint x: 342, startPoint y: 251, endPoint x: 359, endPoint y: 251, distance: 17.3
click at [359, 251] on div "< div id = "helpModal" class = "p-4 w-full bg-white items-center border shadow-…" at bounding box center [209, 241] width 359 height 397
drag, startPoint x: 296, startPoint y: 212, endPoint x: 306, endPoint y: 212, distance: 9.7
click at [306, 212] on div "< div id = "helpModal" class = "p-4 w-full bg-white items-center border shadow-…" at bounding box center [209, 241] width 359 height 397
drag, startPoint x: 359, startPoint y: 251, endPoint x: 341, endPoint y: 250, distance: 18.5
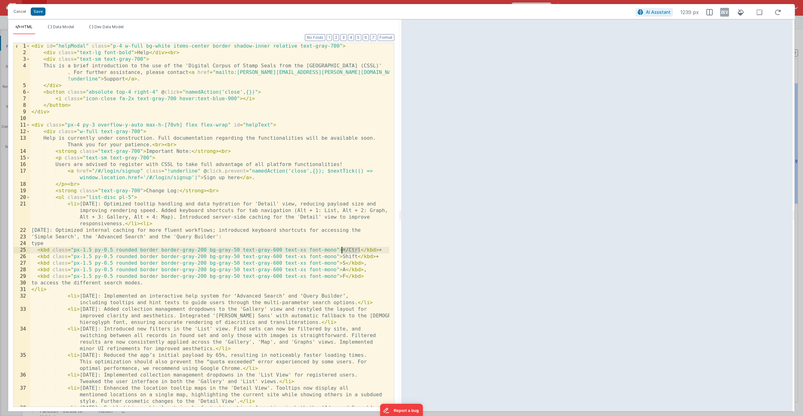
click at [341, 250] on div "< div id = "helpModal" class = "p-4 w-full bg-white items-center border shadow-…" at bounding box center [209, 241] width 359 height 397
drag, startPoint x: 296, startPoint y: 211, endPoint x: 305, endPoint y: 212, distance: 9.2
click at [305, 212] on div "< div id = "helpModal" class = "p-4 w-full bg-white items-center border shadow-…" at bounding box center [209, 241] width 359 height 397
drag, startPoint x: 338, startPoint y: 211, endPoint x: 297, endPoint y: 211, distance: 40.8
click at [297, 211] on div "< div id = "helpModal" class = "p-4 w-full bg-white items-center border shadow-…" at bounding box center [209, 241] width 359 height 397
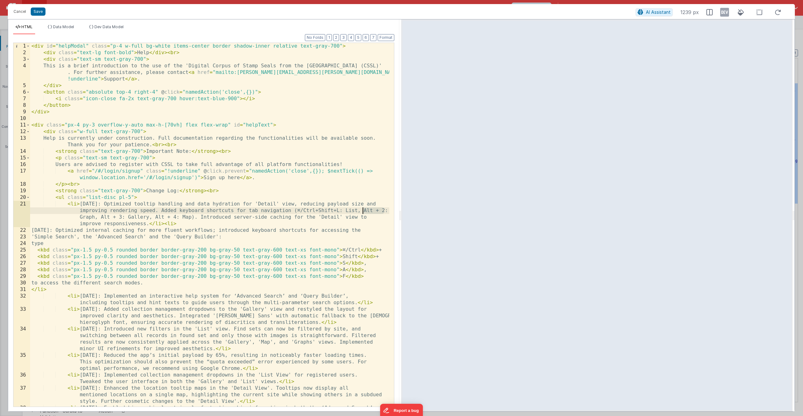
drag, startPoint x: 384, startPoint y: 210, endPoint x: 363, endPoint y: 210, distance: 20.4
click at [363, 210] on div "< div id = "helpModal" class = "p-4 w-full bg-white items-center border shadow-…" at bounding box center [209, 241] width 359 height 397
drag, startPoint x: 131, startPoint y: 217, endPoint x: 151, endPoint y: 219, distance: 20.1
click at [151, 219] on div "< div id = "helpModal" class = "p-4 w-full bg-white items-center border shadow-…" at bounding box center [209, 241] width 359 height 397
paste textarea
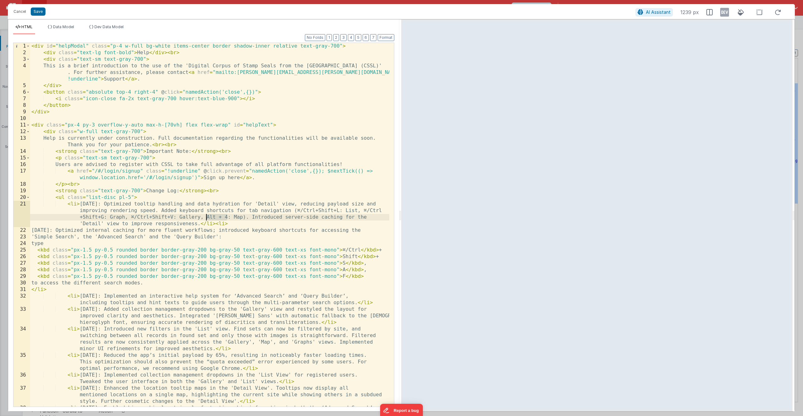
drag, startPoint x: 227, startPoint y: 217, endPoint x: 206, endPoint y: 217, distance: 21.0
click at [206, 217] on div "< div id = "helpModal" class = "p-4 w-full bg-white items-center border shadow-…" at bounding box center [209, 241] width 359 height 397
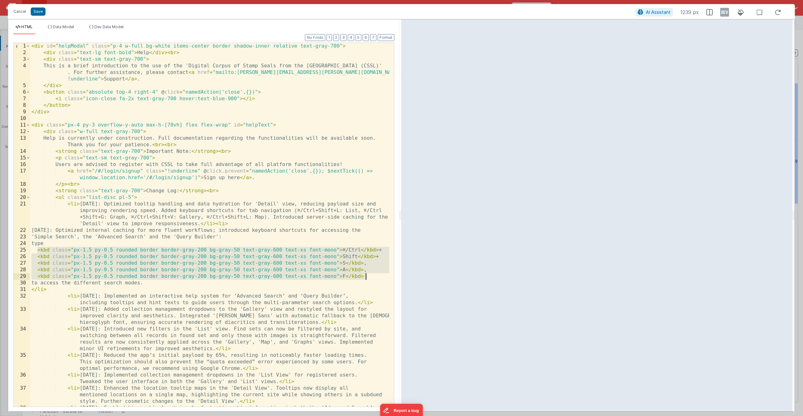
drag, startPoint x: 37, startPoint y: 252, endPoint x: 366, endPoint y: 274, distance: 330.4
click at [366, 274] on div "< div id = "helpModal" class = "p-4 w-full bg-white items-center border shadow-…" at bounding box center [209, 241] width 359 height 397
click at [290, 213] on div "< div id = "helpModal" class = "p-4 w-full bg-white items-center border shadow-…" at bounding box center [209, 241] width 359 height 397
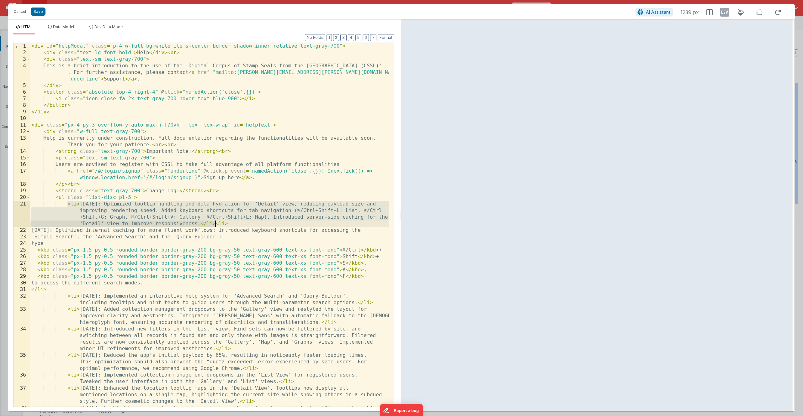
drag, startPoint x: 67, startPoint y: 204, endPoint x: 221, endPoint y: 226, distance: 155.3
click at [215, 225] on div "< div id = "helpModal" class = "p-4 w-full bg-white items-center border shadow-…" at bounding box center [209, 241] width 359 height 397
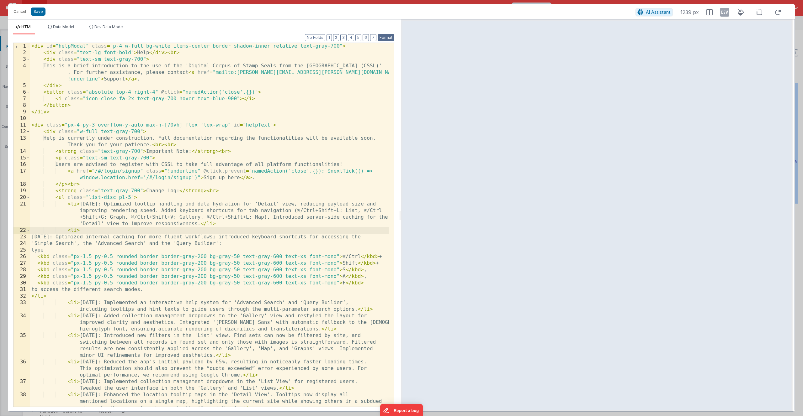
click at [384, 40] on button "Format" at bounding box center [386, 37] width 17 height 7
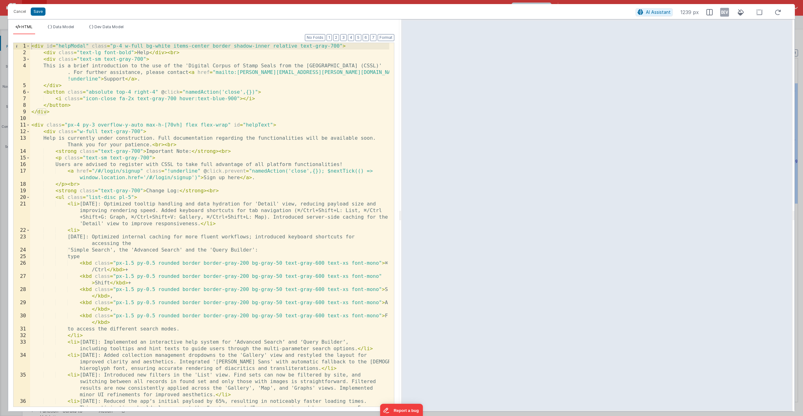
click at [69, 204] on div "< div id = "helpModal" class = "p-4 w-full bg-white items-center border shadow-…" at bounding box center [209, 238] width 359 height 390
click at [68, 204] on div "< div id = "helpModal" class = "p-4 w-full bg-white items-center border shadow-…" at bounding box center [209, 238] width 359 height 390
click at [69, 205] on div "< div id = "helpModal" class = "p-4 w-full bg-white items-center border shadow-…" at bounding box center [209, 238] width 359 height 390
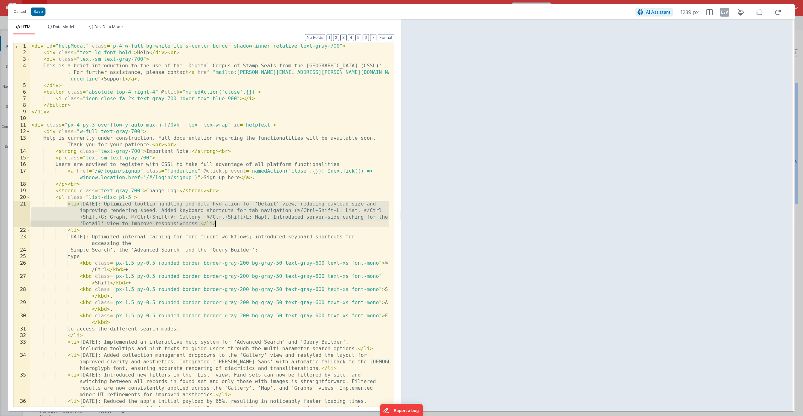
drag, startPoint x: 68, startPoint y: 205, endPoint x: 218, endPoint y: 222, distance: 150.9
click at [218, 222] on div "< div id = "helpModal" class = "p-4 w-full bg-white items-center border shadow-…" at bounding box center [209, 238] width 359 height 390
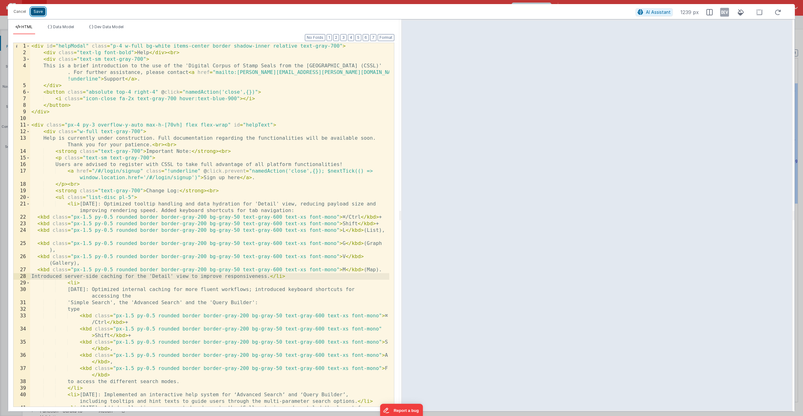
click at [39, 12] on button "Save" at bounding box center [38, 12] width 15 height 8
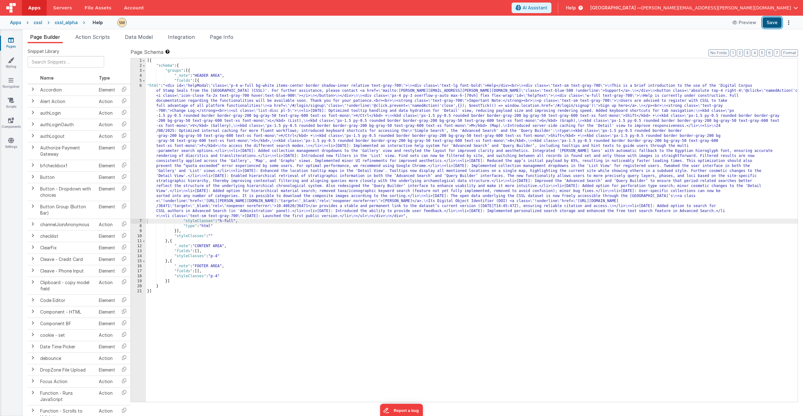
click at [775, 23] on button "Save" at bounding box center [771, 22] width 19 height 11
click at [272, 111] on div "[{ "schema" : { "groups" : [{ "_note" : "HEADER AREA" , "fields" : [{ "html" : …" at bounding box center [472, 235] width 652 height 354
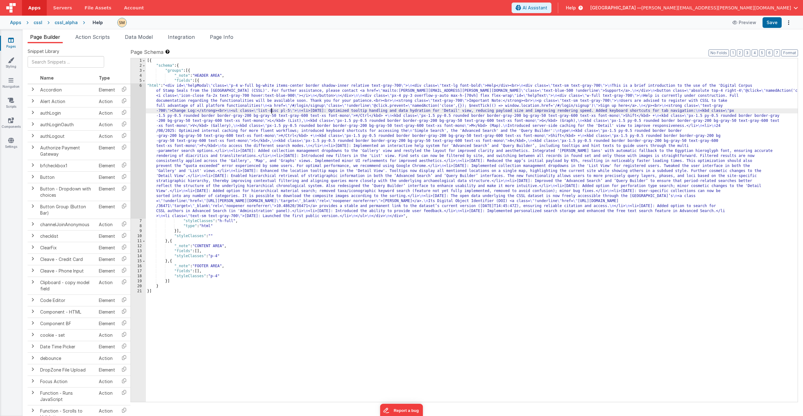
click at [138, 124] on div "6" at bounding box center [138, 150] width 15 height 135
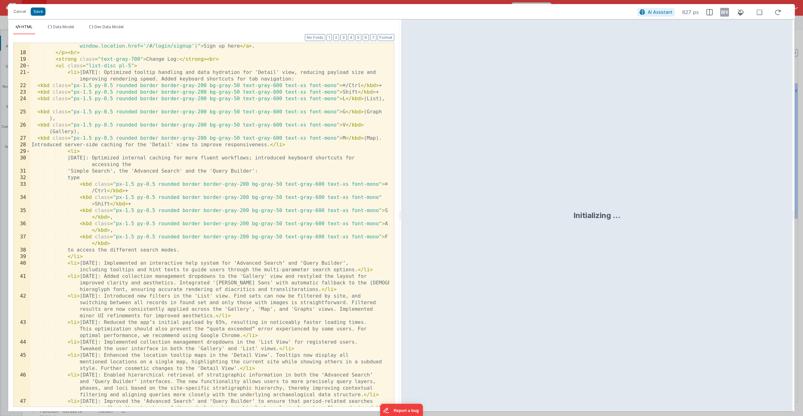
scroll to position [113, 0]
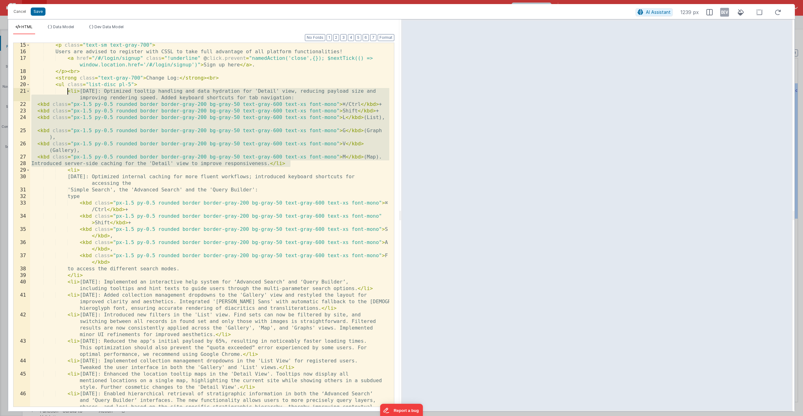
drag, startPoint x: 298, startPoint y: 164, endPoint x: 67, endPoint y: 92, distance: 241.0
click at [67, 92] on div "< p class = "text-sm text-gray-700" > Users are advised to register with CSSL t…" at bounding box center [209, 240] width 359 height 397
click at [295, 165] on div "< p class = "text-sm text-gray-700" > Users are advised to register with CSSL t…" at bounding box center [209, 240] width 359 height 397
drag, startPoint x: 295, startPoint y: 165, endPoint x: 68, endPoint y: 93, distance: 238.8
click at [68, 93] on div "< p class = "text-sm text-gray-700" > Users are advised to register with CSSL t…" at bounding box center [209, 240] width 359 height 397
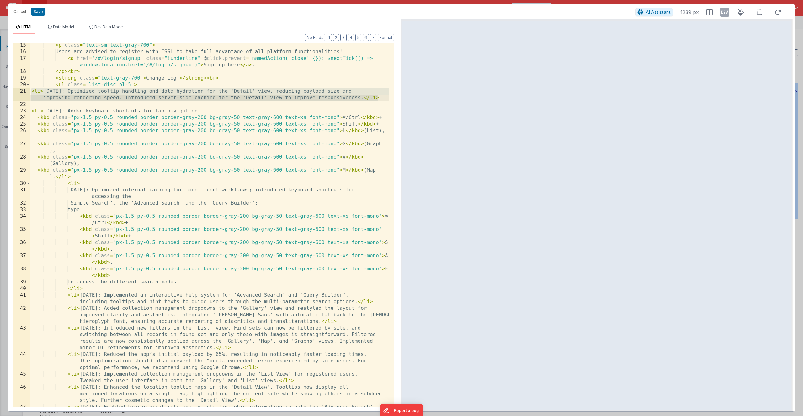
drag, startPoint x: 31, startPoint y: 91, endPoint x: 390, endPoint y: 98, distance: 358.8
click at [390, 98] on div "15 16 17 18 19 20 21 22 23 24 25 26 27 28 29 30 31 32 33 34 35 36 37 38 39 40 4…" at bounding box center [203, 225] width 381 height 365
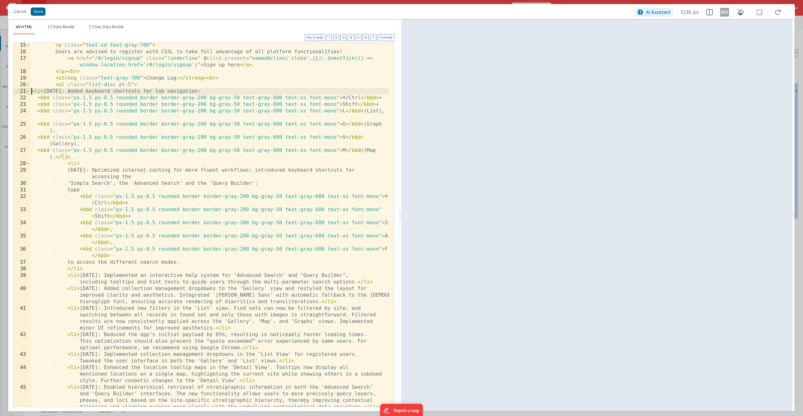
click at [79, 160] on div "< p class = "text-sm text-gray-700" > Users are advised to register with CSSL t…" at bounding box center [209, 237] width 359 height 390
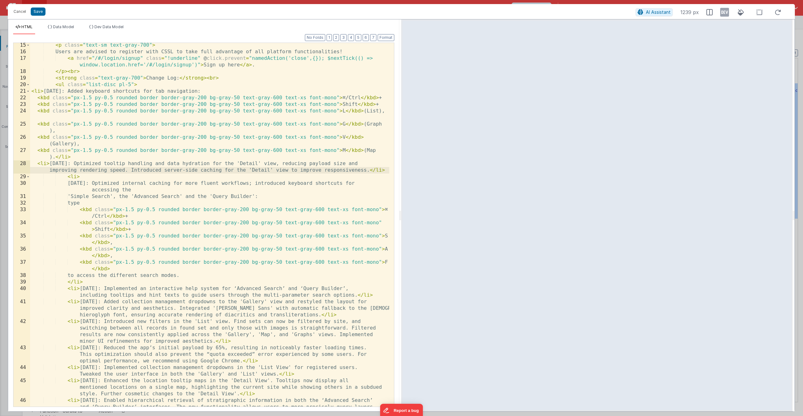
click at [209, 92] on div "< p class = "text-sm text-gray-700" > Users are advised to register with CSSL t…" at bounding box center [209, 240] width 359 height 397
click at [221, 92] on div "< p class = "text-sm text-gray-700" > Users are advised to register with CSSL t…" at bounding box center [209, 240] width 359 height 397
click at [329, 92] on div "< p class = "text-sm text-gray-700" > Users are advised to register with CSSL t…" at bounding box center [209, 240] width 359 height 397
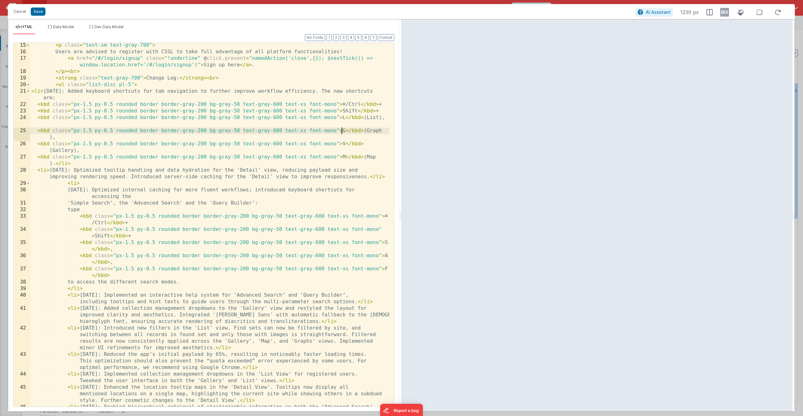
click at [342, 131] on div "< p class = "text-sm text-gray-700" > Users are advised to register with CSSL t…" at bounding box center [209, 240] width 359 height 397
click at [388, 119] on div at bounding box center [391, 266] width 6 height 672
click at [68, 140] on div "< p class = "text-sm text-gray-700" > Users are advised to register with CSSL t…" at bounding box center [209, 240] width 359 height 397
click at [87, 151] on div "< p class = "text-sm text-gray-700" > Users are advised to register with CSSL t…" at bounding box center [209, 240] width 359 height 397
click at [48, 125] on div "< p class = "text-sm text-gray-700" > Users are advised to register with CSSL t…" at bounding box center [209, 240] width 359 height 397
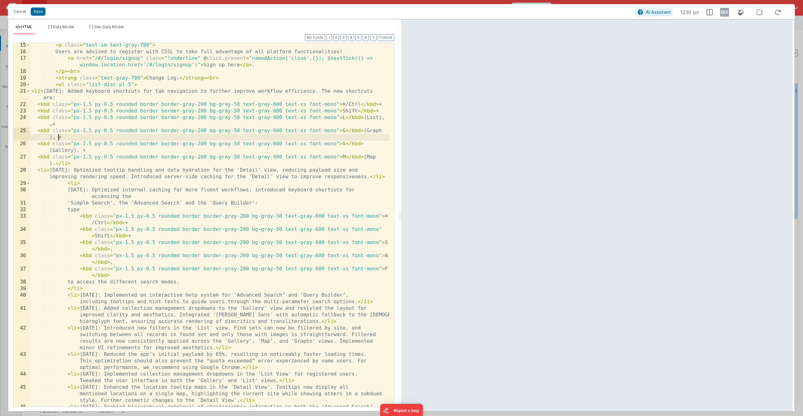
click at [58, 140] on div "< p class = "text-sm text-gray-700" > Users are advised to register with CSSL t…" at bounding box center [209, 240] width 359 height 397
click at [82, 152] on div "< p class = "text-sm text-gray-700" > Users are advised to register with CSSL t…" at bounding box center [209, 240] width 359 height 397
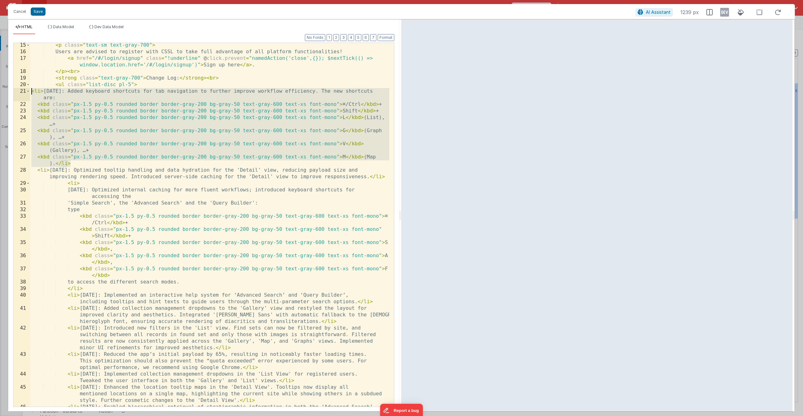
drag, startPoint x: 75, startPoint y: 164, endPoint x: 31, endPoint y: 91, distance: 85.5
click at [31, 91] on div "< p class = "text-sm text-gray-700" > Users are advised to register with CSSL t…" at bounding box center [209, 240] width 359 height 397
click at [72, 163] on div "< p class = "text-sm text-gray-700" > Users are advised to register with CSSL t…" at bounding box center [209, 240] width 359 height 397
drag, startPoint x: 72, startPoint y: 163, endPoint x: 14, endPoint y: 90, distance: 93.5
click at [14, 90] on div "15 16 17 18 19 20 21 22 23 24 25 26 27 28 29 30 31 32 33 34 35 36 37 38 39 40 4…" at bounding box center [203, 225] width 381 height 365
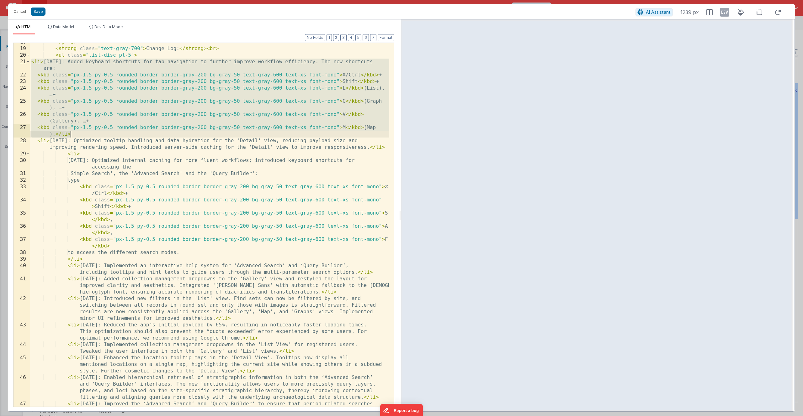
scroll to position [145, 0]
click at [51, 93] on div "< strong class = "text-gray-700" > Change Log: </ strong > < br > < ul class = …" at bounding box center [209, 238] width 359 height 390
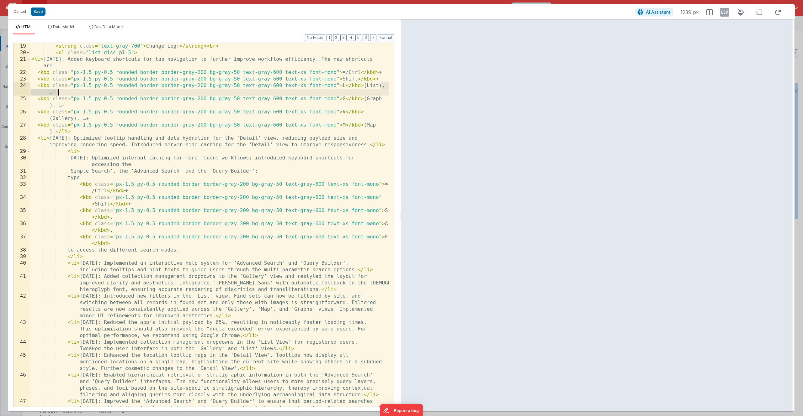
click at [53, 93] on div "< strong class = "text-gray-700" > Change Log: </ strong > < br > < ul class = …" at bounding box center [209, 238] width 359 height 390
drag, startPoint x: 53, startPoint y: 93, endPoint x: 49, endPoint y: 94, distance: 4.6
click at [49, 94] on div "< strong class = "text-gray-700" > Change Log: </ strong > < br > < ul class = …" at bounding box center [209, 238] width 359 height 390
click at [268, 60] on span "+" at bounding box center [266, 58] width 7 height 7
click at [380, 61] on span "All" at bounding box center [379, 61] width 13 height 10
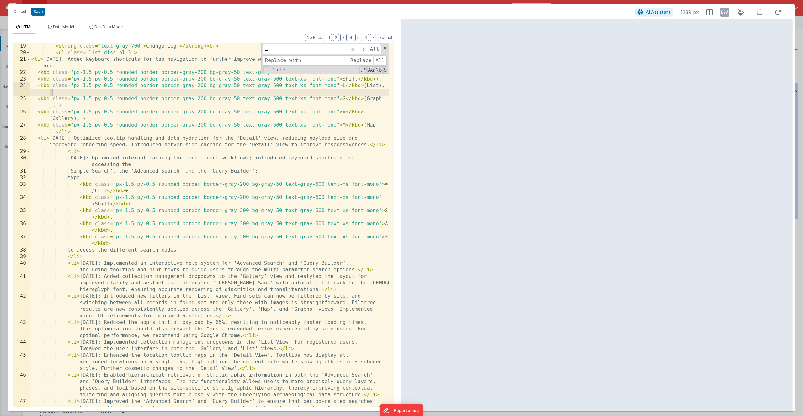
click at [248, 50] on div "< strong class = "text-gray-700" > Change Log: </ strong > < br > < ul class = …" at bounding box center [209, 238] width 359 height 390
click at [386, 211] on div "< strong class = "text-gray-700" > Change Log: </ strong > < br > < ul class = …" at bounding box center [209, 238] width 359 height 390
click at [110, 219] on div "< strong class = "text-gray-700" > Change Log: </ strong > < br > < ul class = …" at bounding box center [209, 238] width 359 height 390
click at [220, 218] on div "< strong class = "text-gray-700" > Change Log: </ strong > < br > < ul class = …" at bounding box center [209, 238] width 359 height 390
click at [111, 232] on div "< strong class = "text-gray-700" > Change Log: </ strong > < br > < ul class = …" at bounding box center [209, 238] width 359 height 390
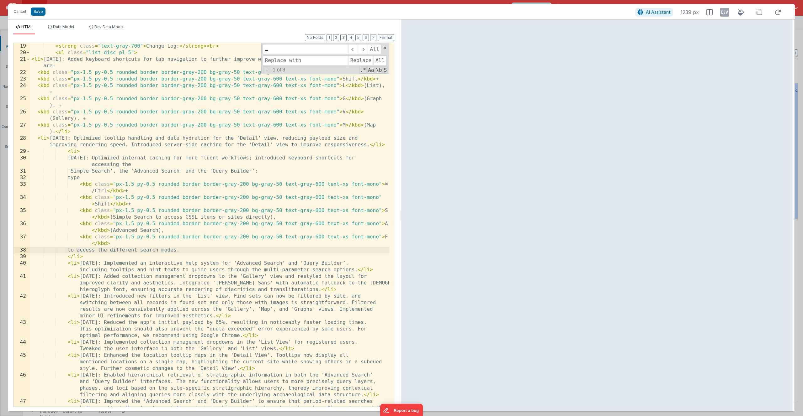
click at [78, 250] on div "< strong class = "text-gray-700" > Change Log: </ strong > < br > < ul class = …" at bounding box center [209, 238] width 359 height 390
click at [38, 13] on button "Save" at bounding box center [38, 12] width 15 height 8
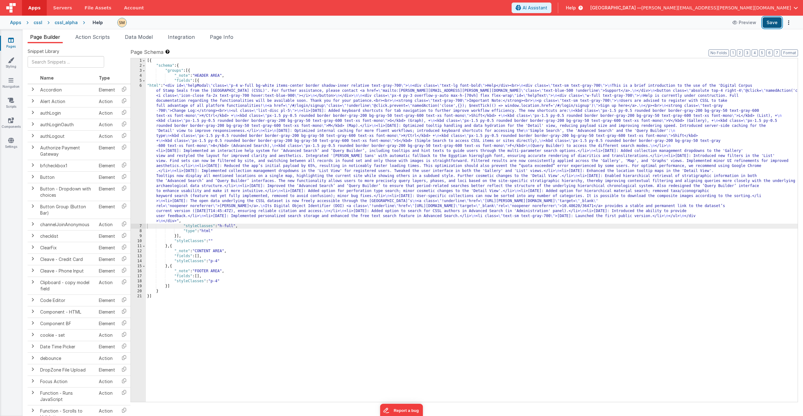
click at [776, 25] on button "Save" at bounding box center [771, 22] width 19 height 11
click at [773, 22] on button "Save" at bounding box center [771, 22] width 19 height 11
click at [56, 22] on div "cssl_alpha" at bounding box center [66, 22] width 23 height 6
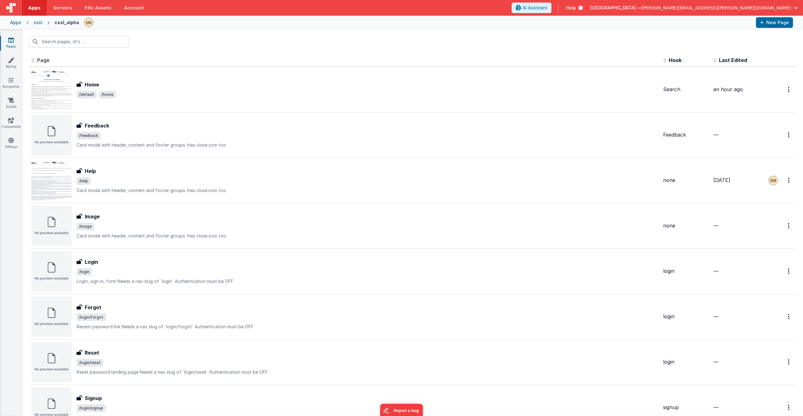
click at [40, 23] on div "cssl" at bounding box center [38, 22] width 9 height 6
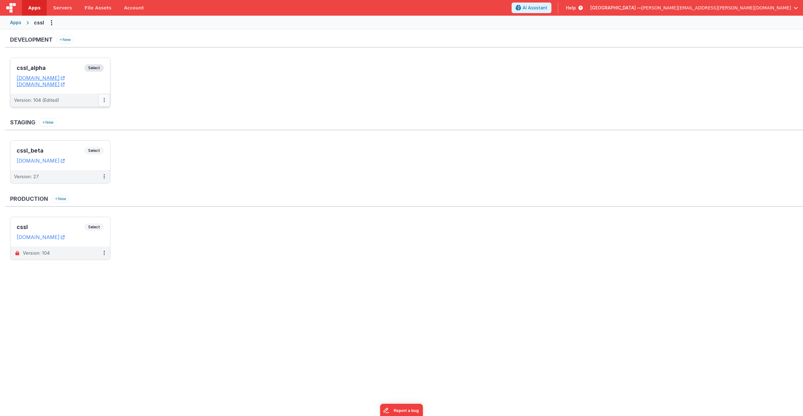
click at [103, 100] on icon at bounding box center [103, 100] width 1 height 0
click at [205, 108] on div at bounding box center [401, 208] width 803 height 416
click at [96, 68] on span "Select" at bounding box center [93, 68] width 19 height 8
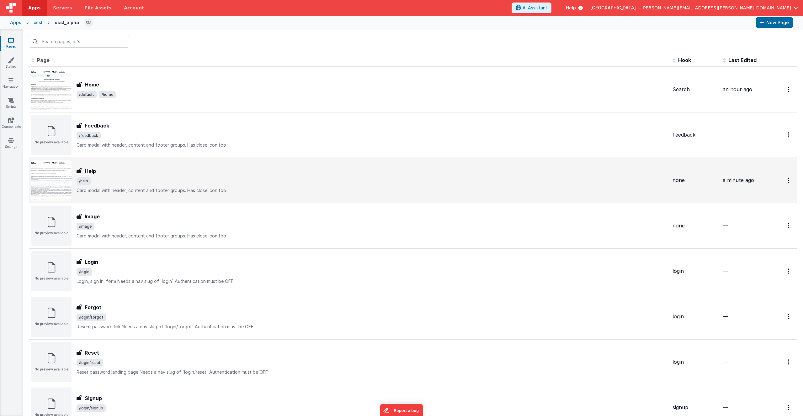
click at [123, 182] on span "/help" at bounding box center [372, 182] width 591 height 8
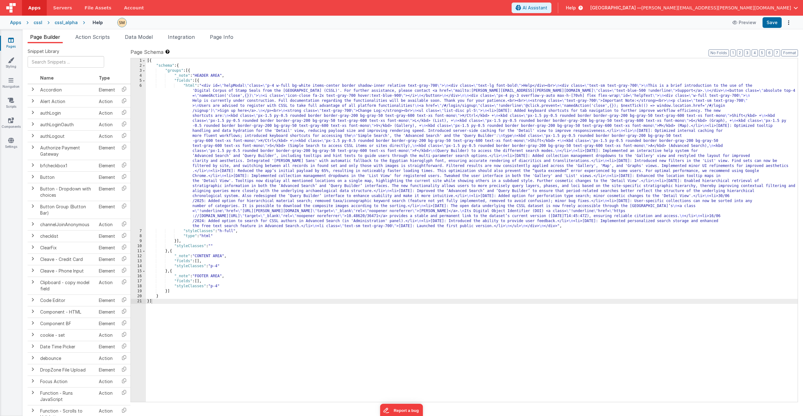
click at [140, 145] on div "6" at bounding box center [138, 156] width 15 height 146
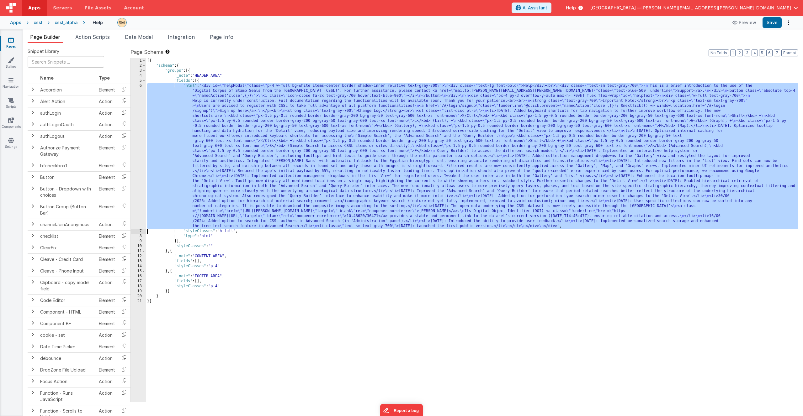
click at [139, 145] on div "6" at bounding box center [138, 156] width 15 height 146
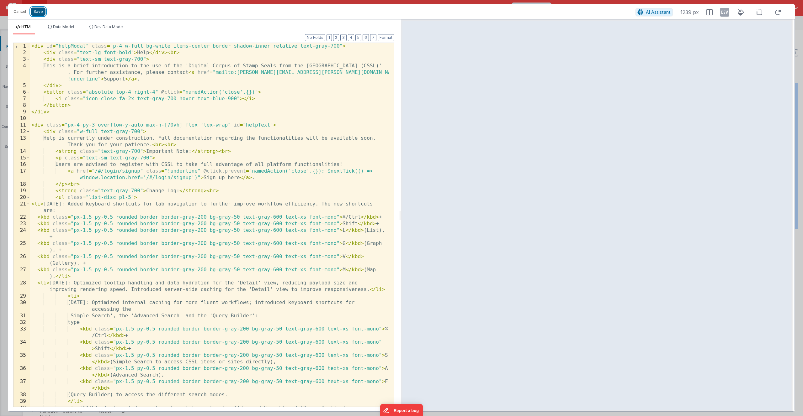
click at [40, 12] on button "Save" at bounding box center [38, 12] width 15 height 8
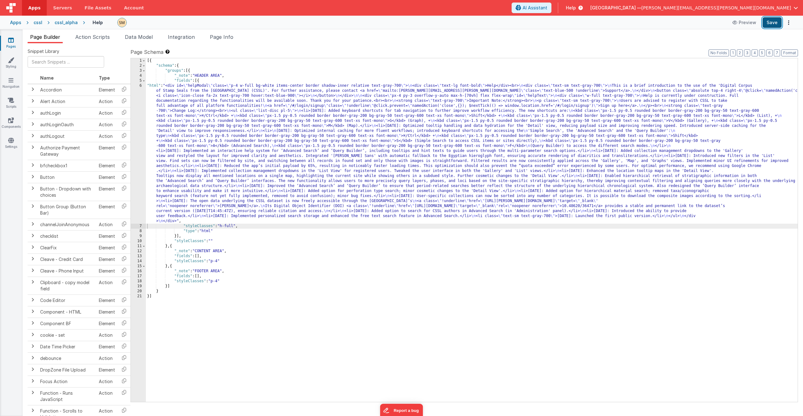
click at [776, 23] on button "Save" at bounding box center [771, 22] width 19 height 11
click at [58, 24] on div "cssl_alpha" at bounding box center [66, 22] width 23 height 6
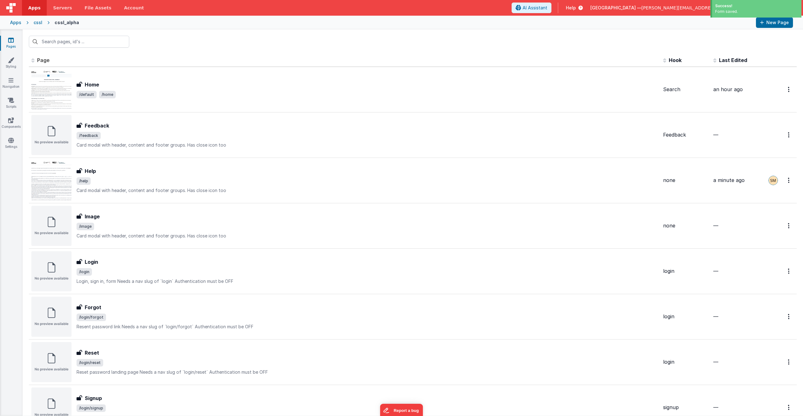
click at [42, 24] on icon at bounding box center [48, 22] width 12 height 6
click at [39, 24] on div "cssl" at bounding box center [38, 22] width 9 height 6
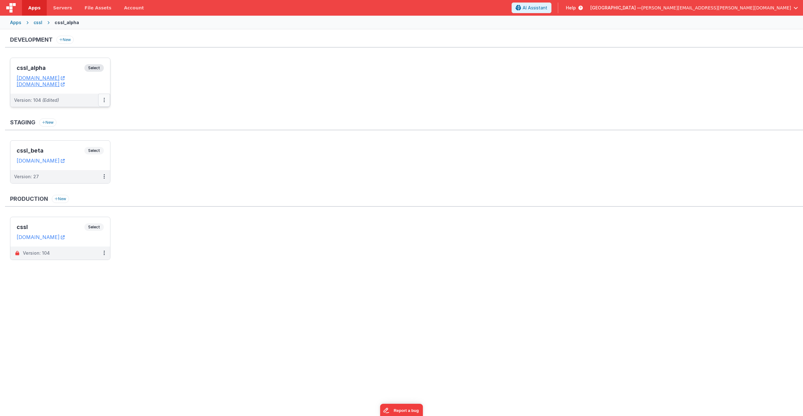
click at [103, 100] on icon at bounding box center [103, 100] width 1 height 0
click at [104, 100] on icon at bounding box center [103, 100] width 1 height 0
click at [89, 140] on link "Deploy..." at bounding box center [82, 136] width 55 height 11
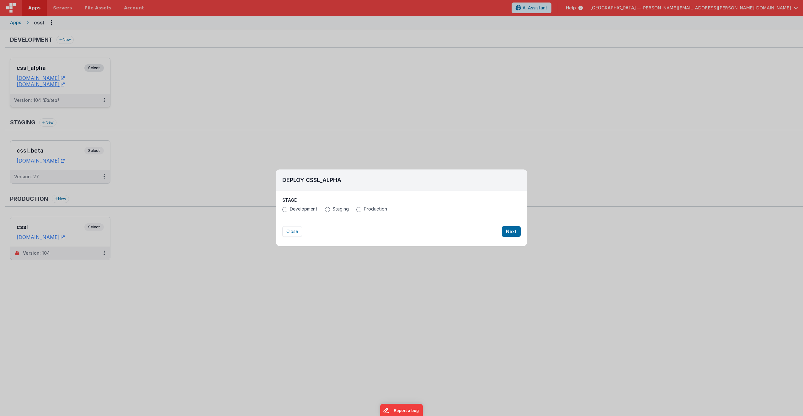
click at [364, 209] on label "Production" at bounding box center [371, 209] width 31 height 6
click at [361, 209] on input "Production" at bounding box center [358, 209] width 5 height 5
radio input "true"
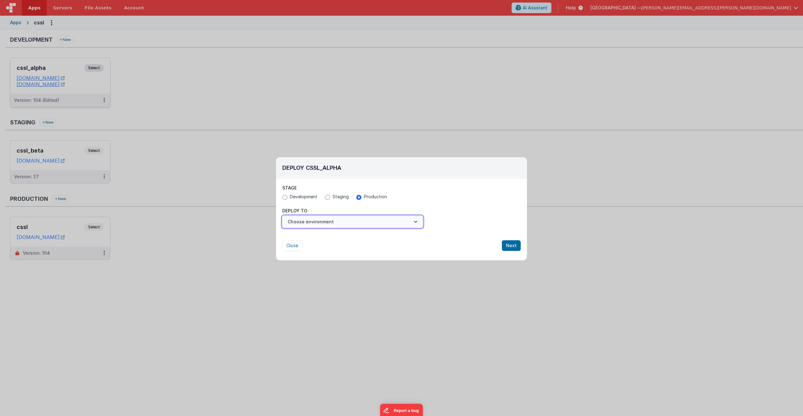
click at [315, 220] on button "Choose environment" at bounding box center [352, 222] width 140 height 12
click at [303, 237] on link "cssl" at bounding box center [352, 236] width 140 height 11
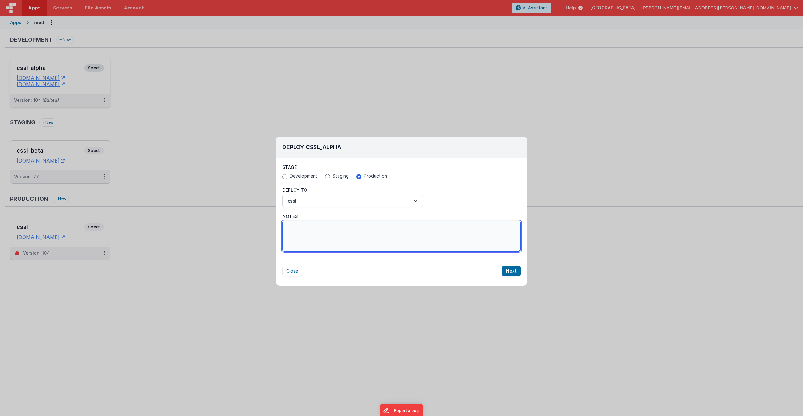
click at [393, 234] on textarea "Notes" at bounding box center [401, 236] width 238 height 31
paste textarea "Optimized tooltip handling and data hydration for the 'Detail' view, reducing p…"
type textarea "Optimized tooltip handling and data hydration for the 'Detail' view, reducing p…"
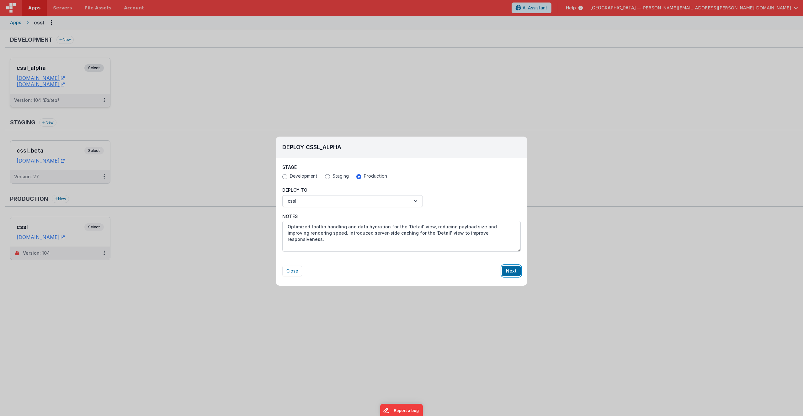
click at [515, 273] on button "Next" at bounding box center [511, 271] width 19 height 11
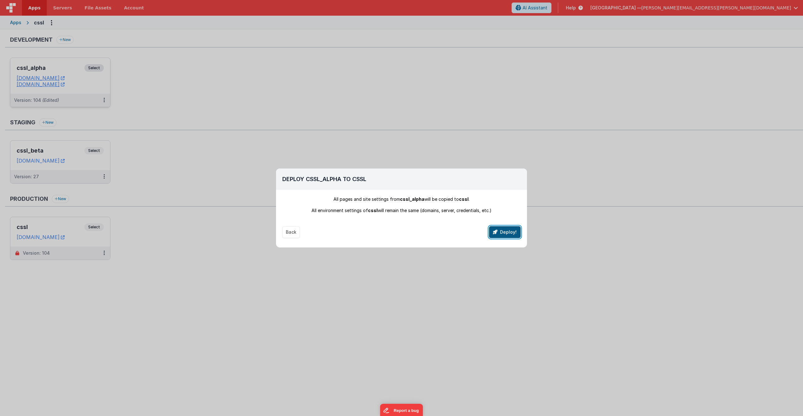
click at [498, 234] on button "Deploy!" at bounding box center [505, 232] width 32 height 12
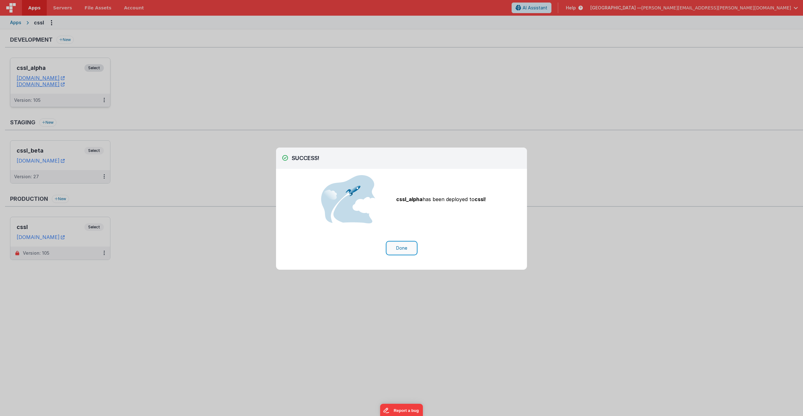
click at [401, 250] on button "Done" at bounding box center [401, 248] width 29 height 12
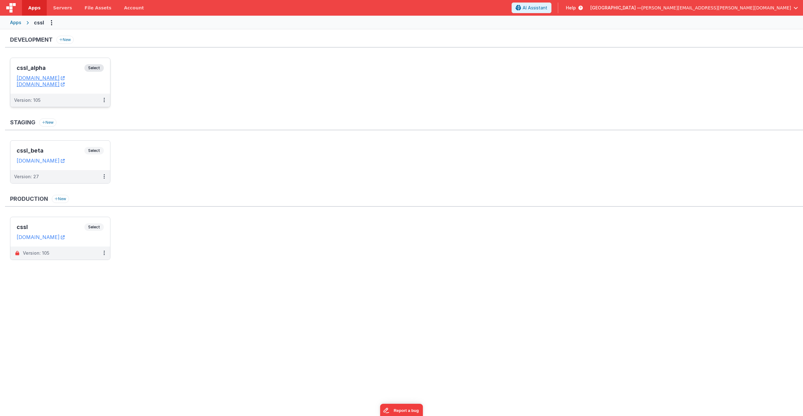
click at [253, 191] on div "Development New cssl_alpha Select URLs cssldev.fmbetterforms.com cssltest.fmbet…" at bounding box center [404, 151] width 798 height 231
click at [103, 69] on span "Select" at bounding box center [93, 68] width 19 height 8
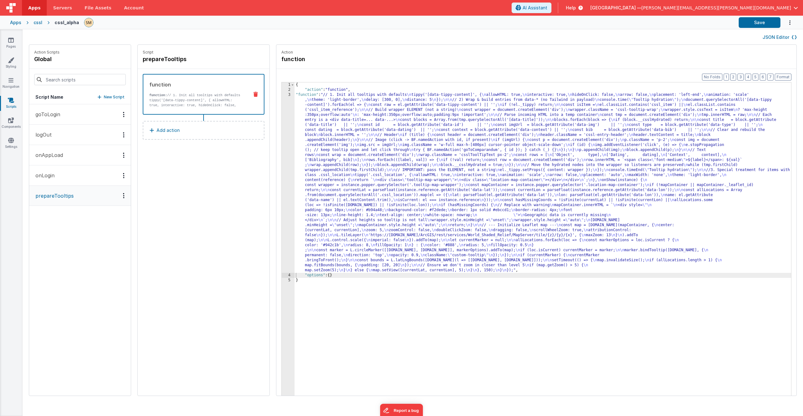
click at [11, 99] on icon at bounding box center [11, 100] width 6 height 6
click at [13, 65] on link "Styling" at bounding box center [11, 63] width 23 height 13
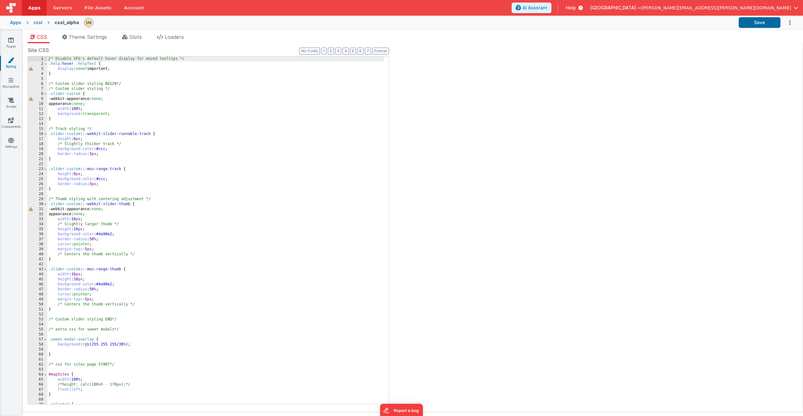
click at [63, 59] on div "/* Disable VFG's default hover display for moved tooltips */ .help :hover .help…" at bounding box center [215, 235] width 337 height 358
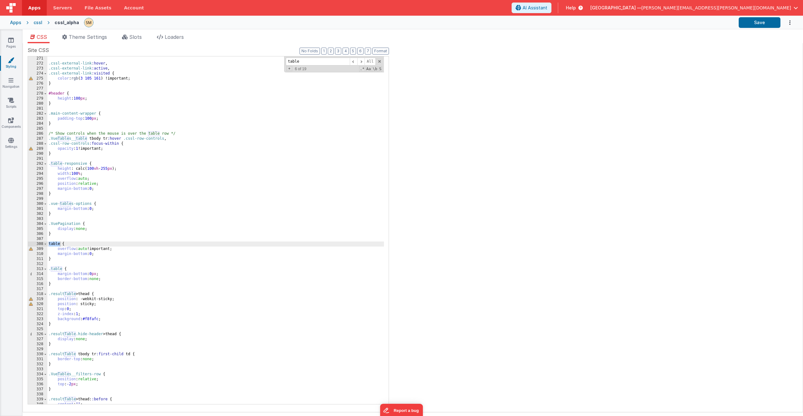
scroll to position [1563, 0]
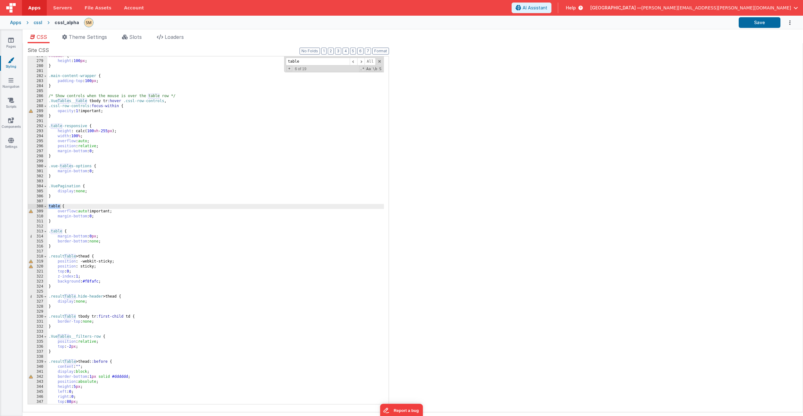
type input "table"
click at [48, 208] on div "#header { height : 100 px ; } .main-content-wrapper { padding-top : 100 px ; } …" at bounding box center [215, 233] width 337 height 358
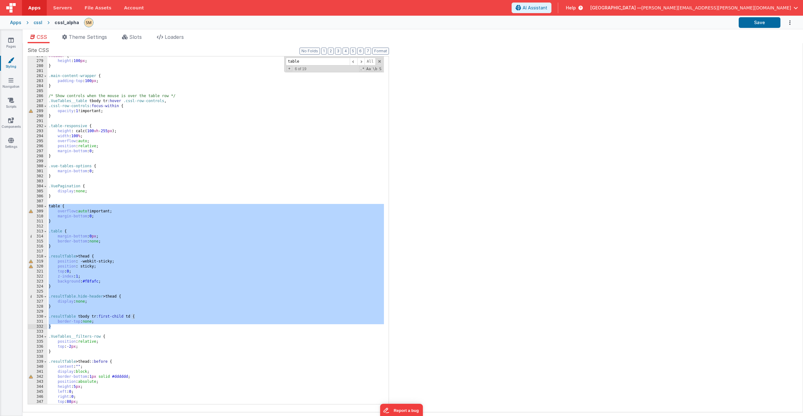
drag, startPoint x: 48, startPoint y: 208, endPoint x: 131, endPoint y: 327, distance: 145.4
click at [131, 327] on div "#header { height : 100 px ; } .main-content-wrapper { padding-top : 100 px ; } …" at bounding box center [215, 233] width 337 height 358
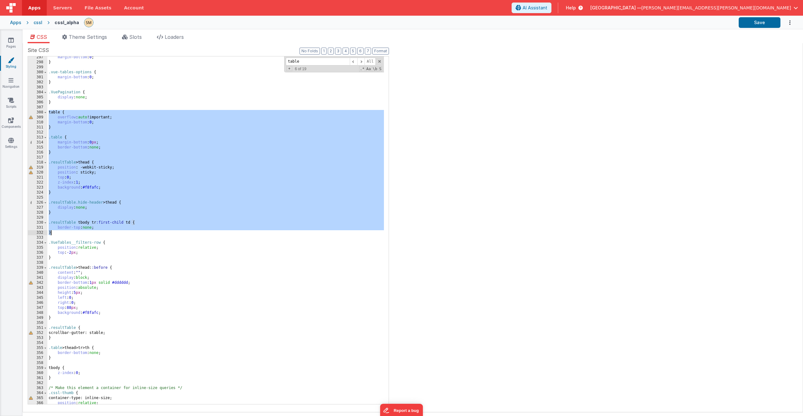
scroll to position [1695, 0]
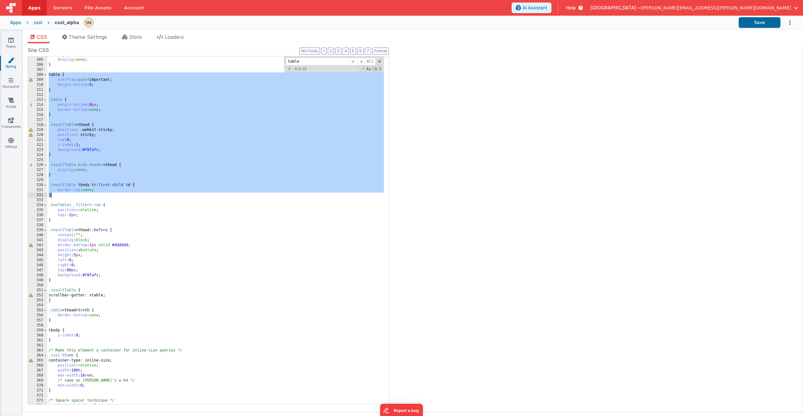
click at [114, 341] on div ".VuePagination { display : none ; } table { overflow : auto !important; margin-…" at bounding box center [215, 231] width 337 height 358
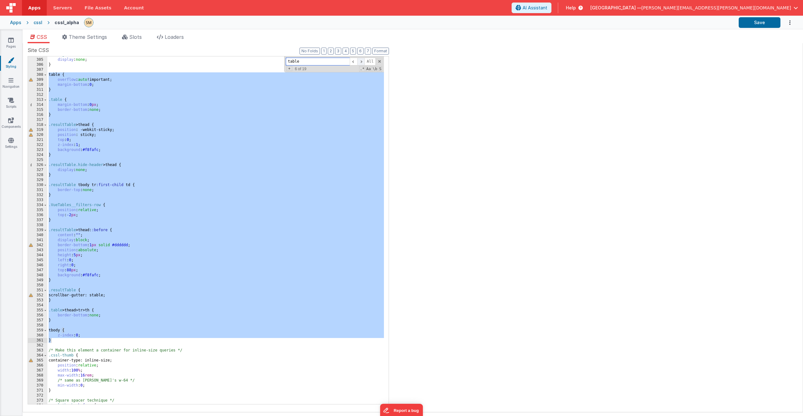
click at [361, 62] on span at bounding box center [361, 62] width 8 height 8
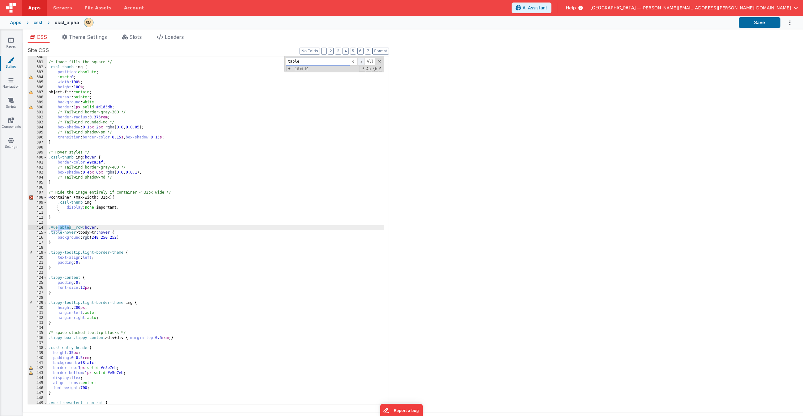
click at [361, 62] on span at bounding box center [361, 62] width 8 height 8
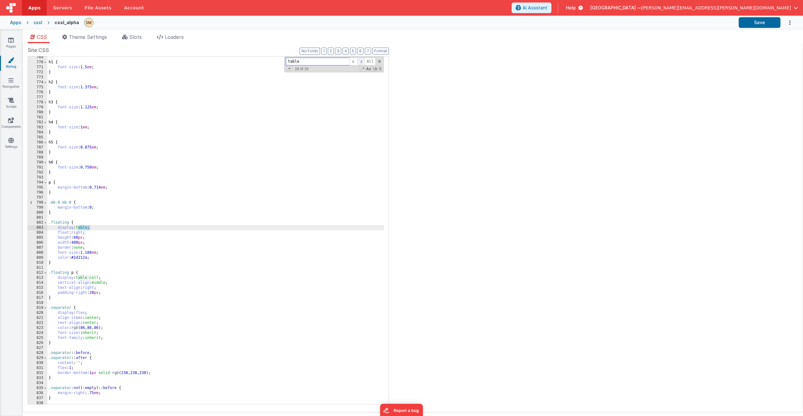
scroll to position [4146, 0]
click at [361, 62] on span at bounding box center [361, 62] width 8 height 8
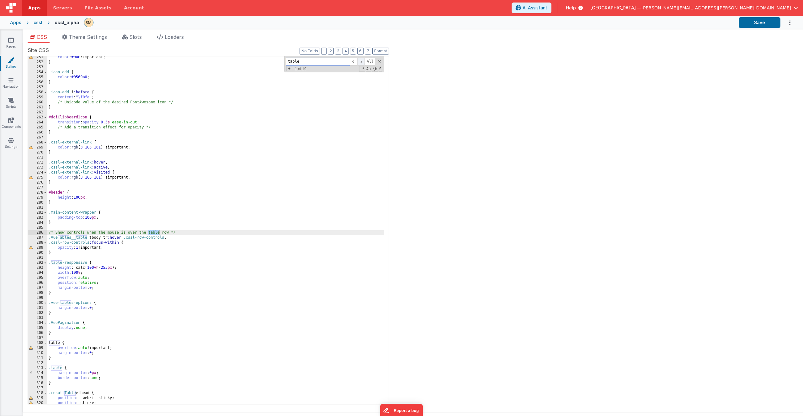
click at [361, 62] on span at bounding box center [361, 62] width 8 height 8
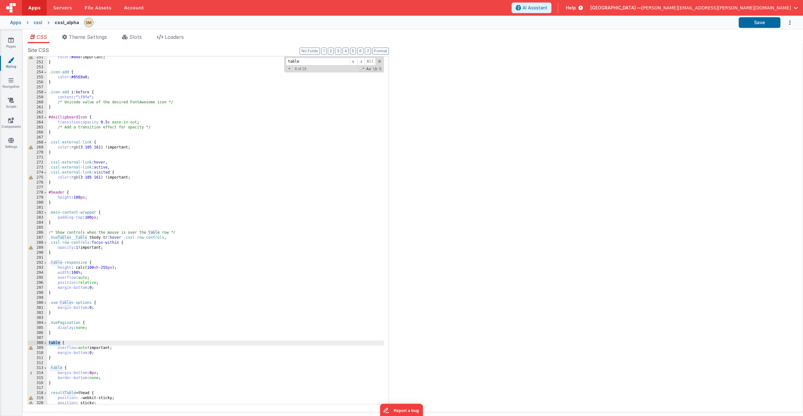
click at [175, 209] on div "color : #000 !important; } .icon-add { color : #0569a0 ; } .icon-add i :before …" at bounding box center [215, 234] width 337 height 358
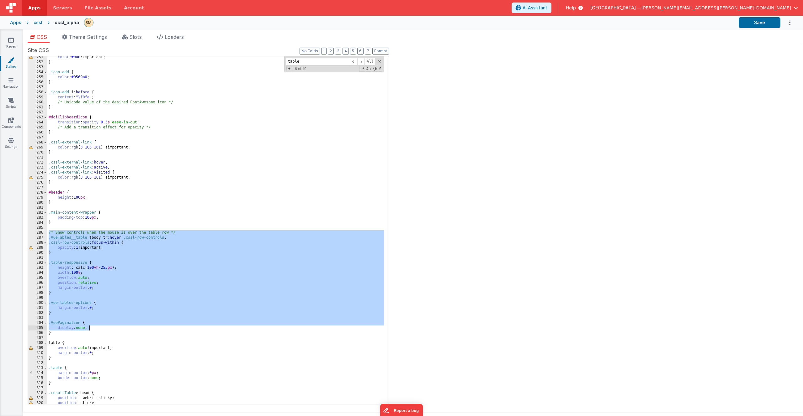
drag, startPoint x: 48, startPoint y: 233, endPoint x: 121, endPoint y: 339, distance: 128.6
click at [121, 339] on div "color : #000 !important; } .icon-add { color : #0569a0 ; } .icon-add i :before …" at bounding box center [215, 234] width 337 height 358
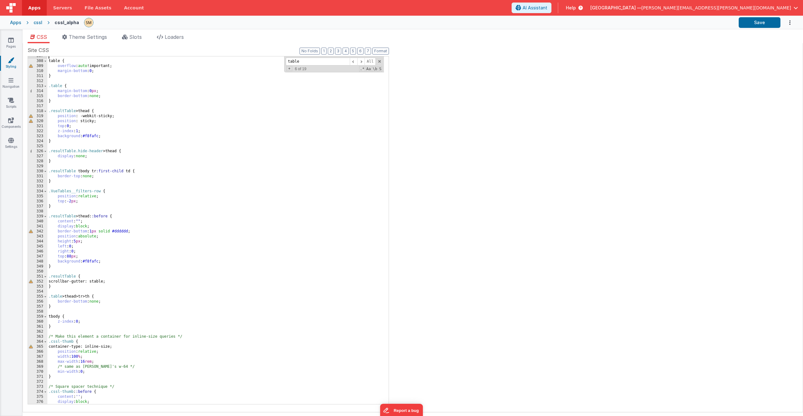
scroll to position [1746, 0]
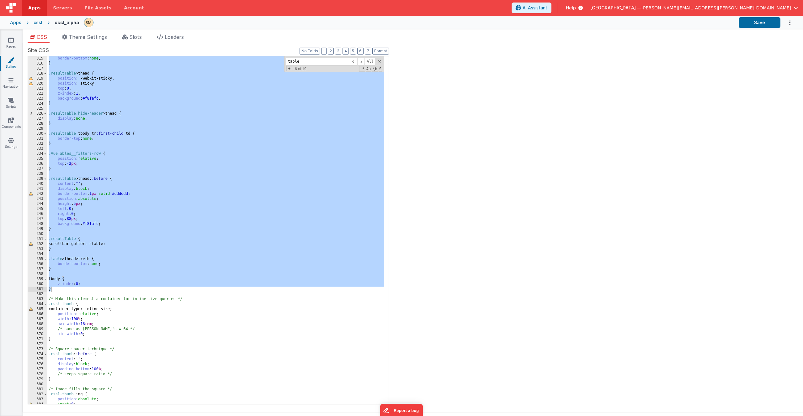
click at [63, 289] on div "border-bottom : none ; } .resultTable > thead { position : -webkit-sticky; posi…" at bounding box center [215, 235] width 337 height 358
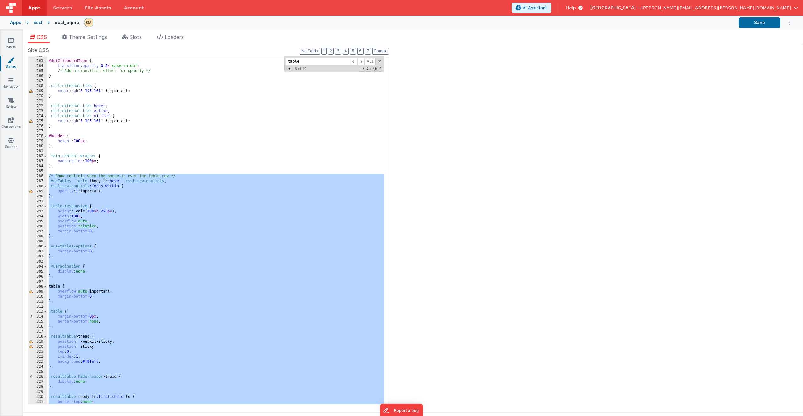
click at [226, 191] on div "#doiClipboardIcon { transition : opacity 0.5 s ease-in-out ; /* Add a transitio…" at bounding box center [215, 233] width 337 height 358
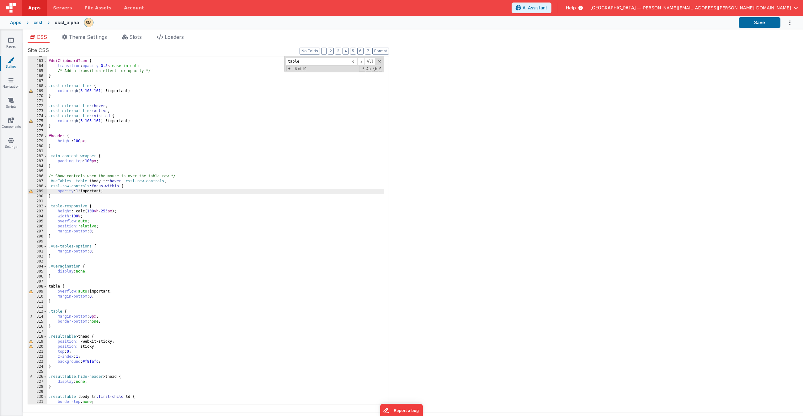
scroll to position [1521, 0]
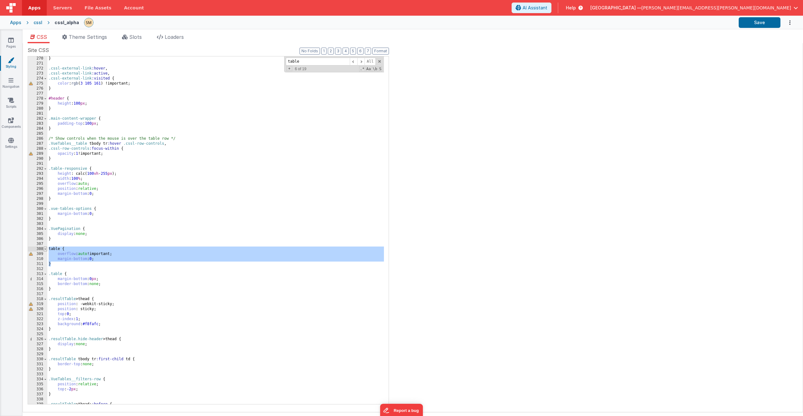
drag, startPoint x: 59, startPoint y: 264, endPoint x: 45, endPoint y: 250, distance: 19.5
click at [45, 250] on div "270 271 272 273 274 275 276 277 278 279 280 281 282 283 284 285 286 287 288 289…" at bounding box center [208, 230] width 361 height 349
click at [68, 265] on div "} .cssl-external-link :hover , .cssl-external-link :active , .cssl-external-lin…" at bounding box center [215, 235] width 337 height 358
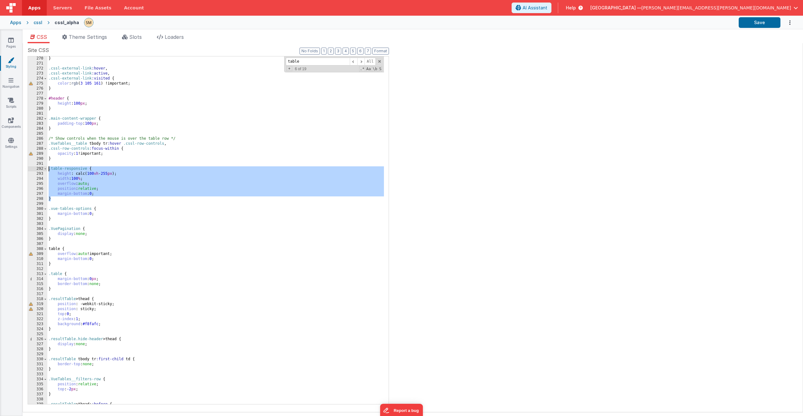
drag, startPoint x: 55, startPoint y: 199, endPoint x: 43, endPoint y: 167, distance: 34.2
click at [43, 167] on div "270 271 272 273 274 275 276 277 278 279 280 281 282 283 284 285 286 287 288 289…" at bounding box center [208, 230] width 361 height 349
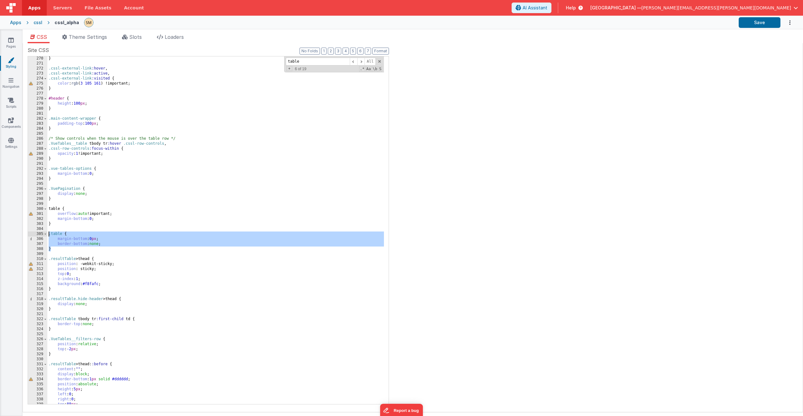
drag, startPoint x: 52, startPoint y: 250, endPoint x: 50, endPoint y: 233, distance: 16.8
click at [50, 233] on div "} .cssl-external-link :hover , .cssl-external-link :active , .cssl-external-lin…" at bounding box center [215, 235] width 337 height 358
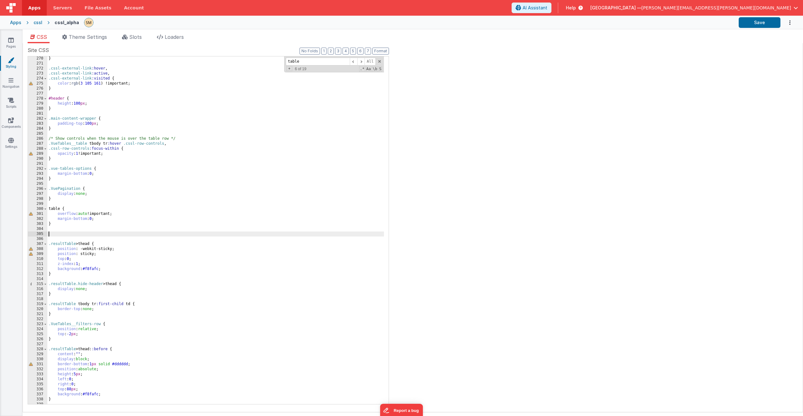
click at [61, 277] on div "} .cssl-external-link :hover , .cssl-external-link :active , .cssl-external-lin…" at bounding box center [215, 235] width 337 height 358
click at [67, 317] on div "} .cssl-external-link :hover , .cssl-external-link :active , .cssl-external-lin…" at bounding box center [215, 235] width 337 height 358
click at [88, 162] on div "} .cssl-external-link :hover , .cssl-external-link :active , .cssl-external-lin…" at bounding box center [215, 235] width 337 height 358
click at [109, 129] on div "} .cssl-external-link :hover , .cssl-external-link :active , .cssl-external-lin…" at bounding box center [215, 235] width 337 height 358
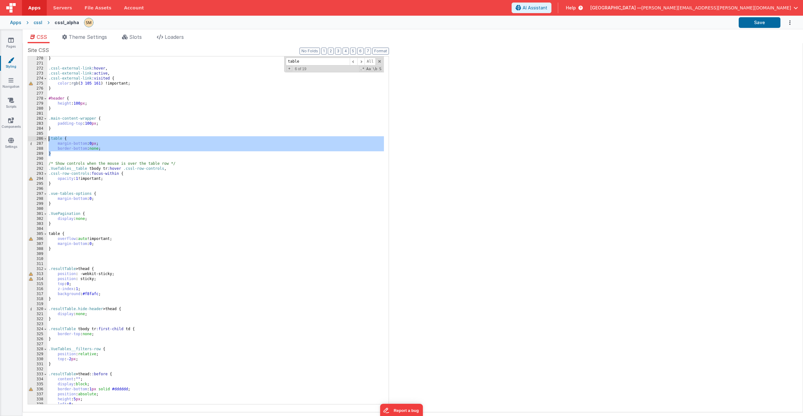
drag, startPoint x: 55, startPoint y: 154, endPoint x: 38, endPoint y: 138, distance: 22.8
click at [38, 138] on div "270 271 272 273 274 275 276 277 278 279 280 281 282 283 284 285 286 287 288 289…" at bounding box center [208, 230] width 361 height 349
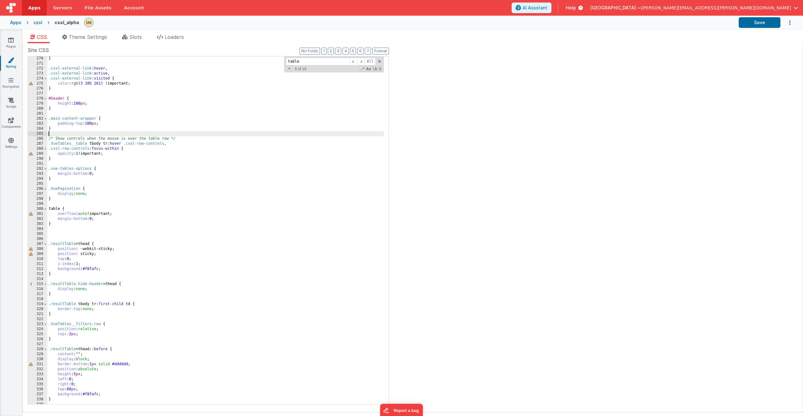
click at [62, 225] on div "} .cssl-external-link :hover , .cssl-external-link :active , .cssl-external-lin…" at bounding box center [215, 235] width 337 height 358
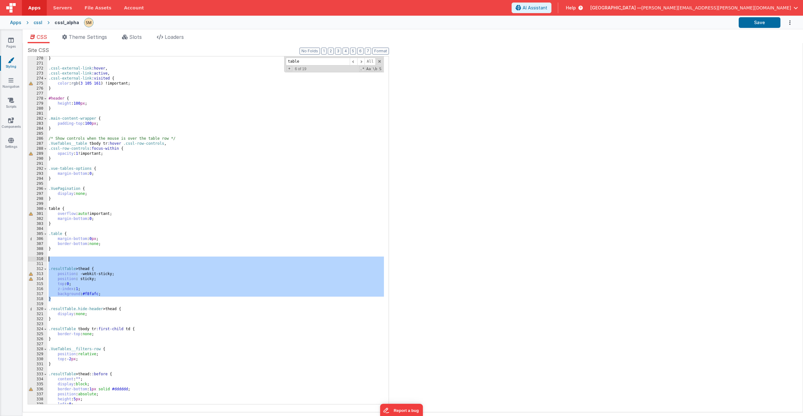
drag, startPoint x: 51, startPoint y: 300, endPoint x: 47, endPoint y: 258, distance: 41.5
click at [47, 258] on div "} .cssl-external-link :hover , .cssl-external-link :active , .cssl-external-lin…" at bounding box center [215, 235] width 337 height 358
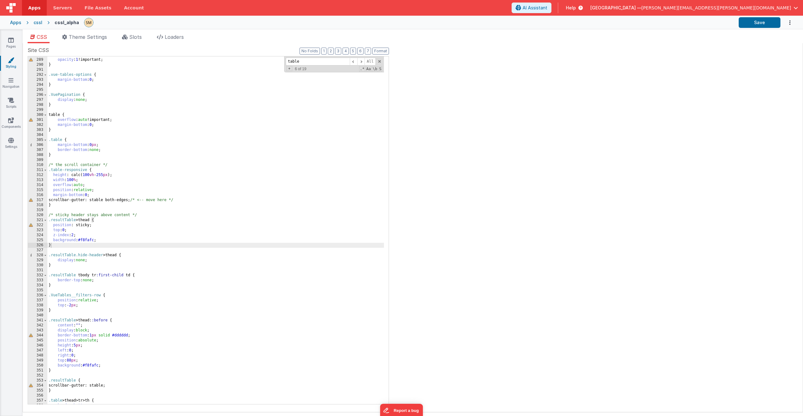
scroll to position [1634, 0]
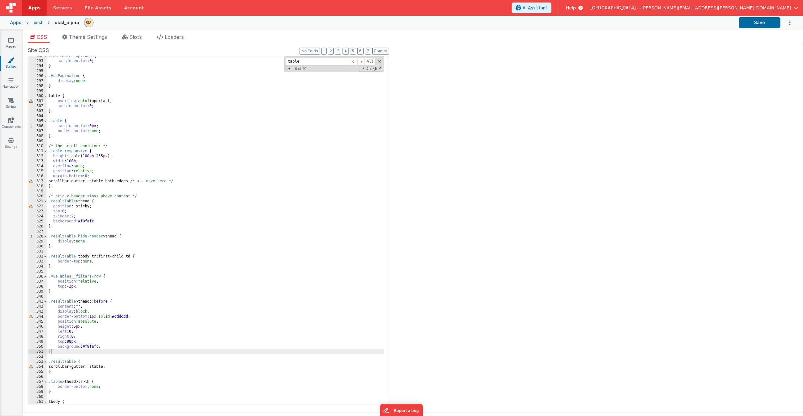
click at [64, 354] on div ".vue-tables-options { margin-bottom : 0 ; } .VuePagination { display : none ; }…" at bounding box center [215, 233] width 337 height 358
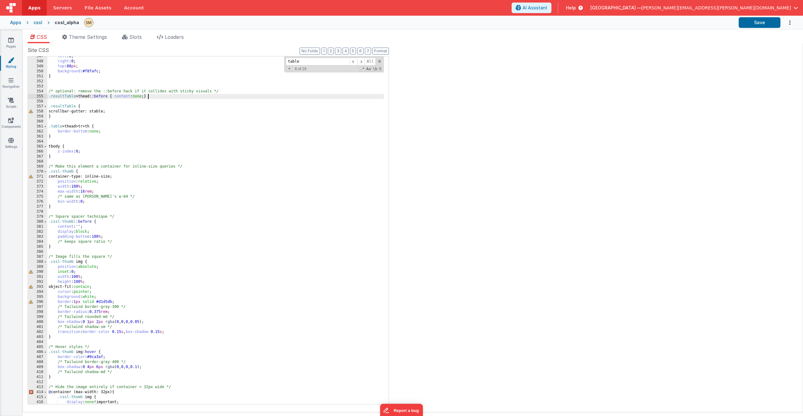
scroll to position [1778, 0]
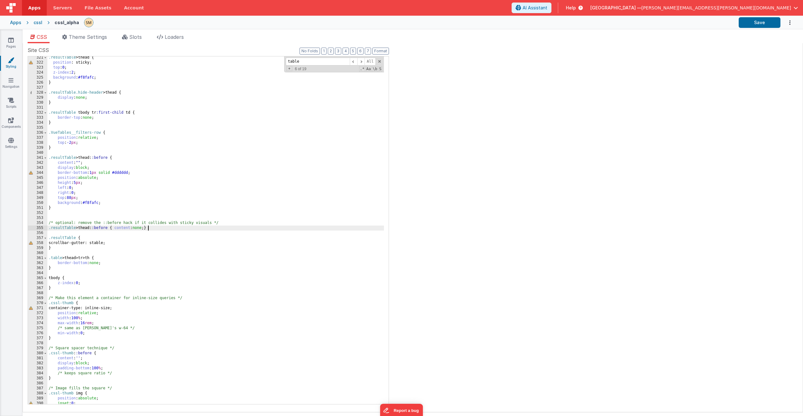
click at [166, 231] on div ".resultTable > thead { position : sticky; top : 0 ; z-index : 2 ; background : …" at bounding box center [215, 234] width 337 height 358
click at [755, 23] on button "Save" at bounding box center [760, 22] width 42 height 11
click at [123, 199] on div ".resultTable > thead { position : sticky; top : 0 ; z-index : 2 ; background : …" at bounding box center [215, 234] width 337 height 358
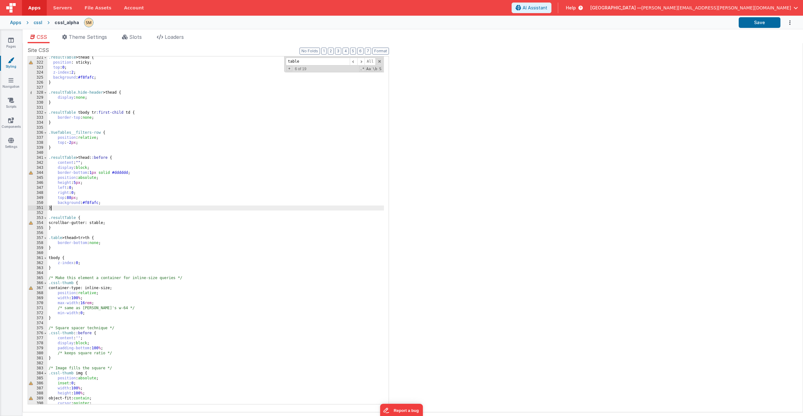
scroll to position [1587, 0]
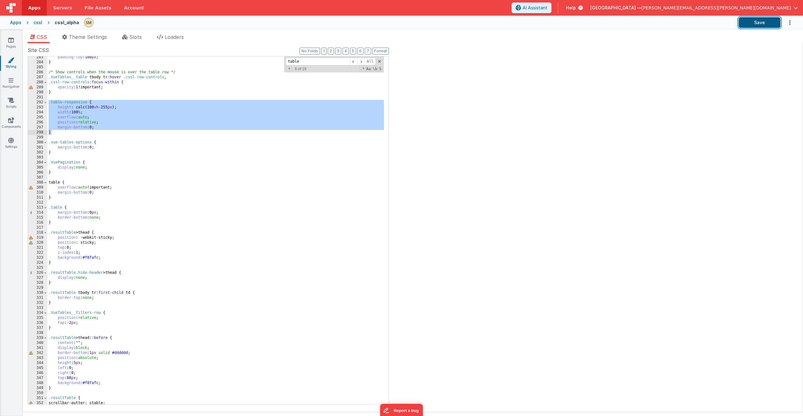
click at [753, 24] on button "Save" at bounding box center [760, 22] width 42 height 11
click at [415, 140] on div "Site CSS Format 7 6 5 4 3 2 1 No Folds 283 284 285 286 287 288 289 290 291 292 …" at bounding box center [413, 227] width 770 height 363
click at [401, 141] on div "Site CSS Format 7 6 5 4 3 2 1 No Folds 283 284 285 286 287 288 289 290 291 292 …" at bounding box center [413, 227] width 770 height 363
click at [762, 21] on button "Save" at bounding box center [760, 22] width 42 height 11
click at [756, 24] on button "Save" at bounding box center [760, 22] width 42 height 11
